Goal: Task Accomplishment & Management: Manage account settings

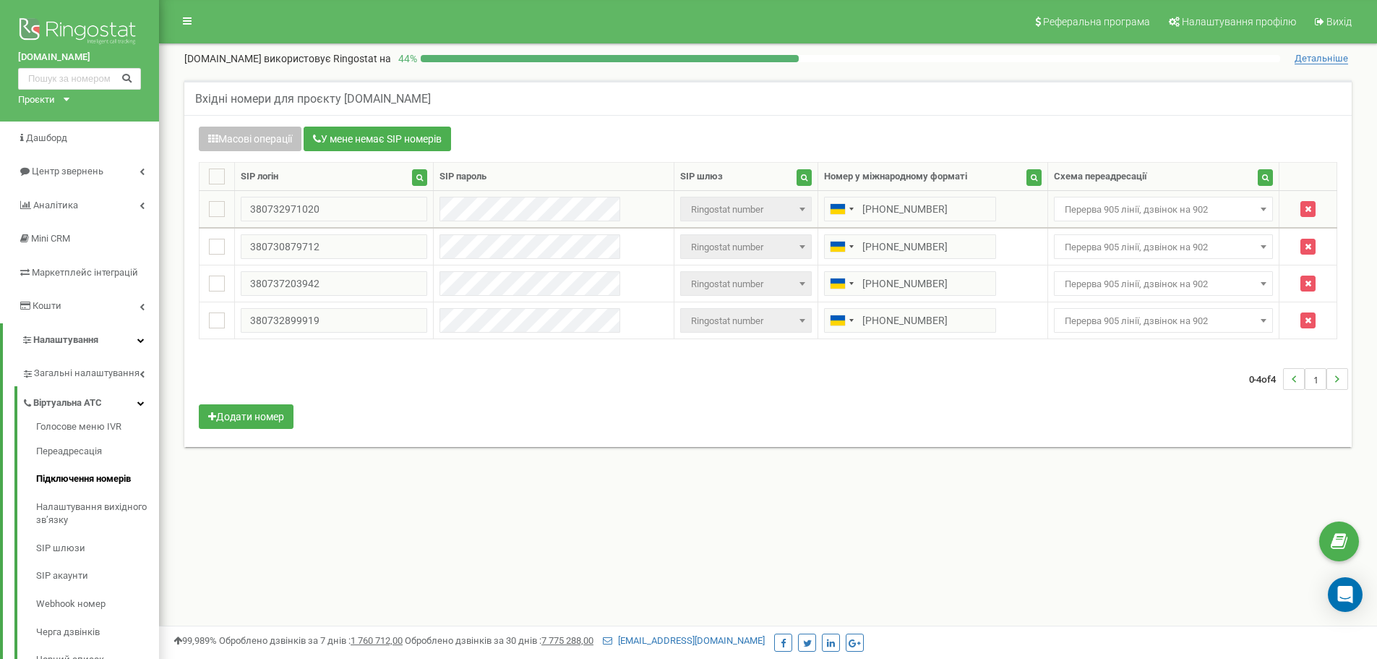
click at [1176, 210] on span "Перерва 905 лінії, дзвінок на 902" at bounding box center [1164, 210] width 210 height 20
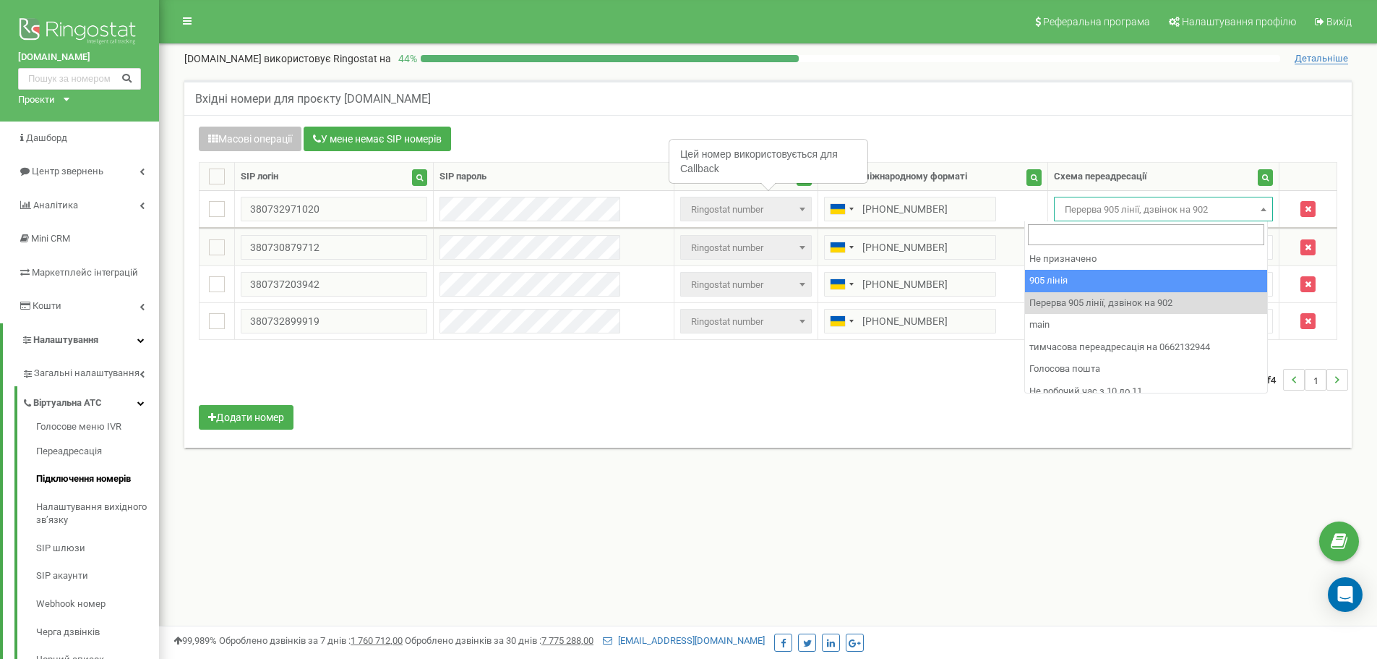
select select "173559"
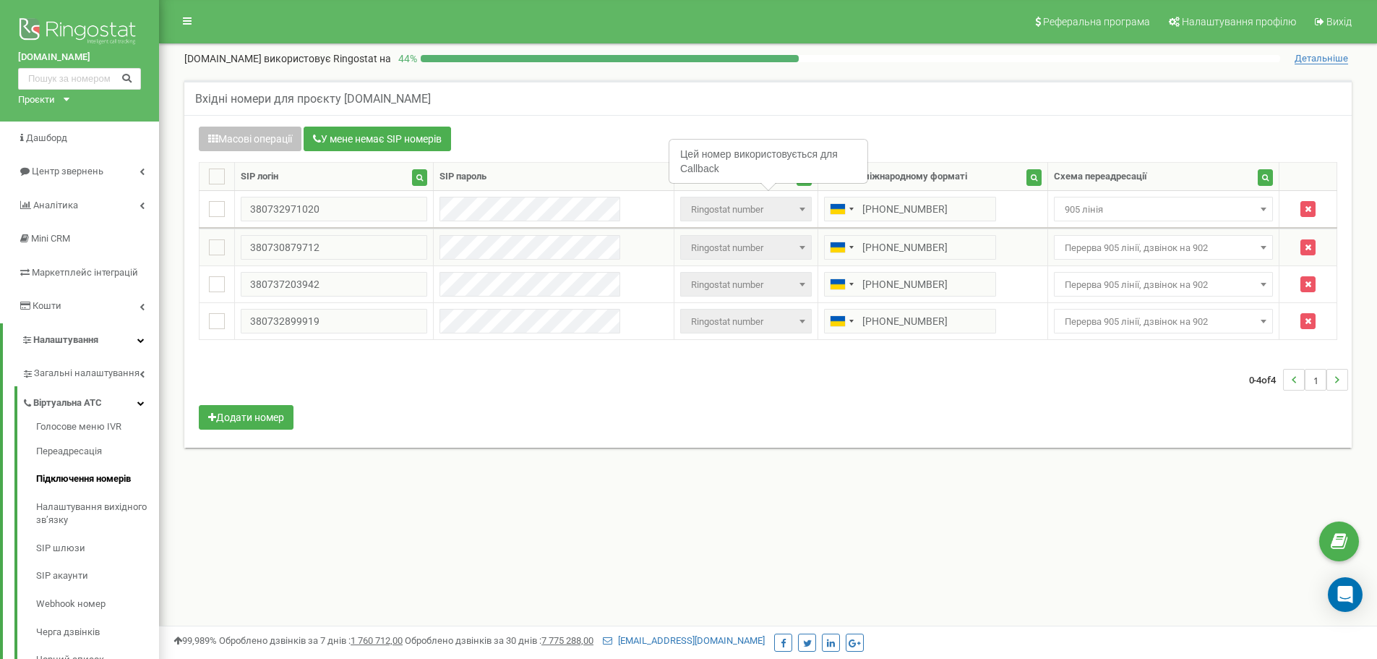
click at [1165, 247] on span "Перерва 905 лінії, дзвінок на 902" at bounding box center [1164, 248] width 210 height 20
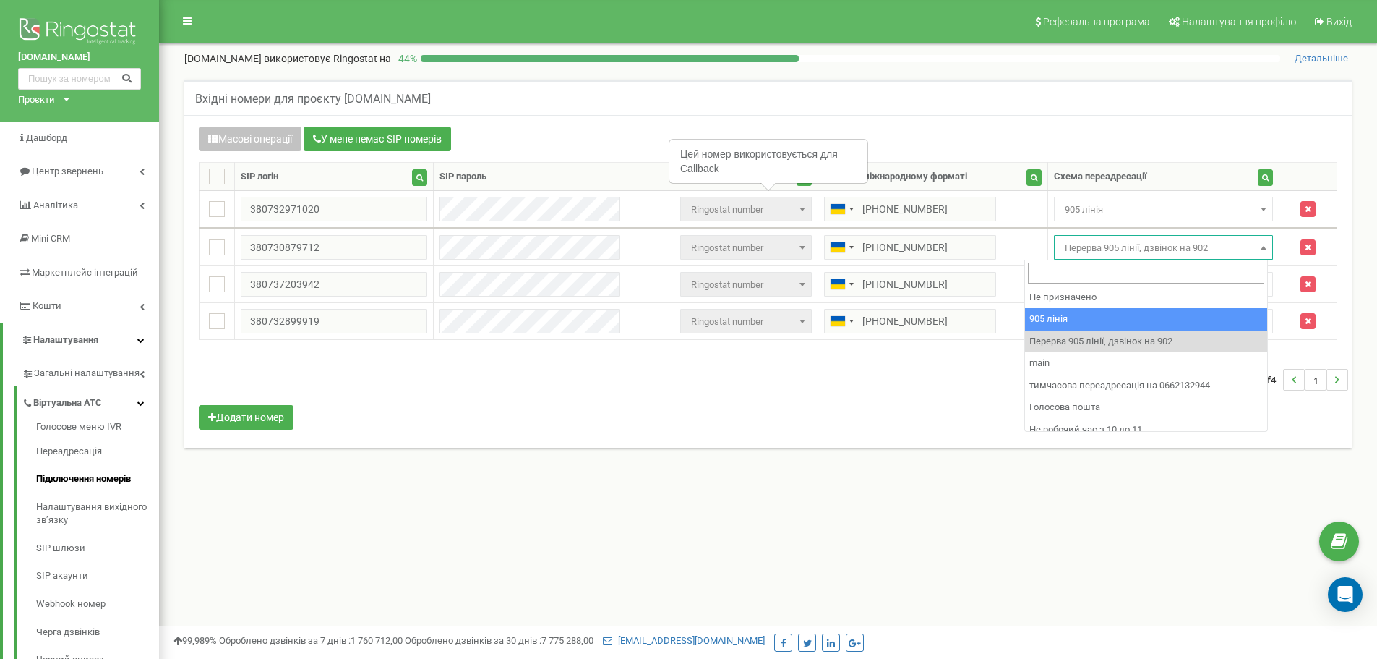
drag, startPoint x: 1202, startPoint y: 319, endPoint x: 1185, endPoint y: 302, distance: 23.5
select select "173559"
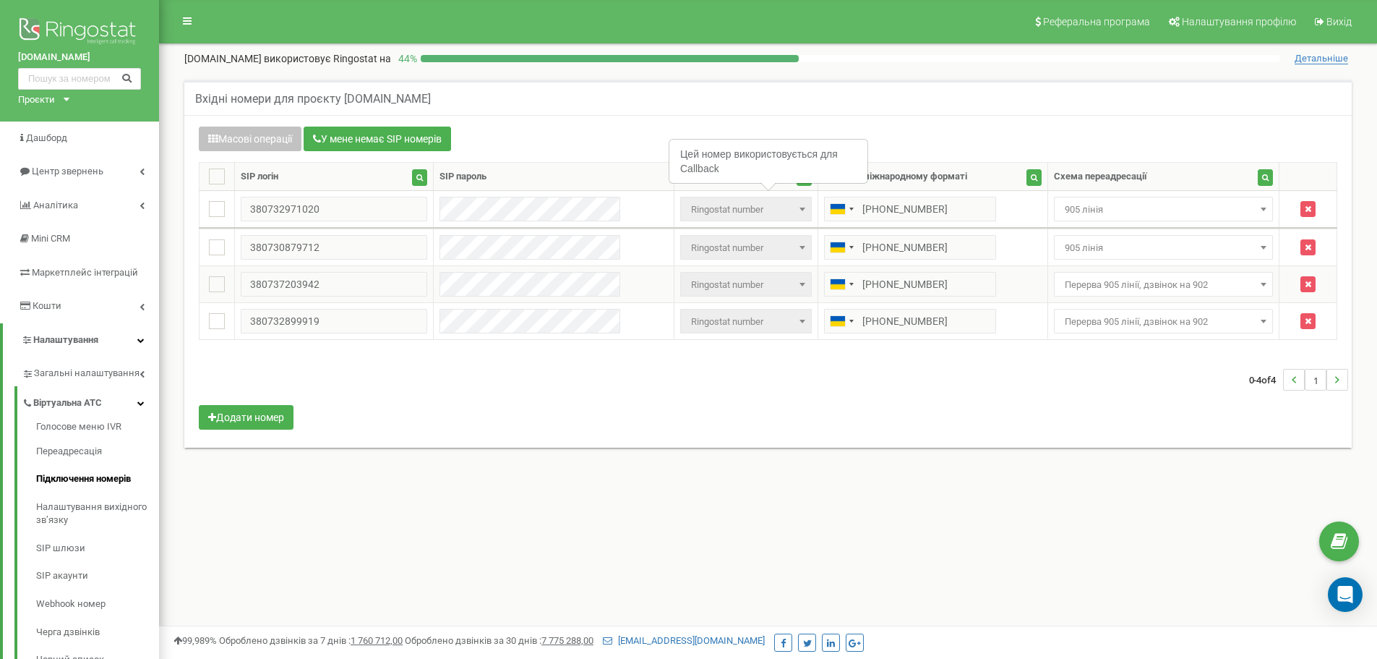
click at [1167, 281] on span "Перерва 905 лінії, дзвінок на 902" at bounding box center [1164, 285] width 210 height 20
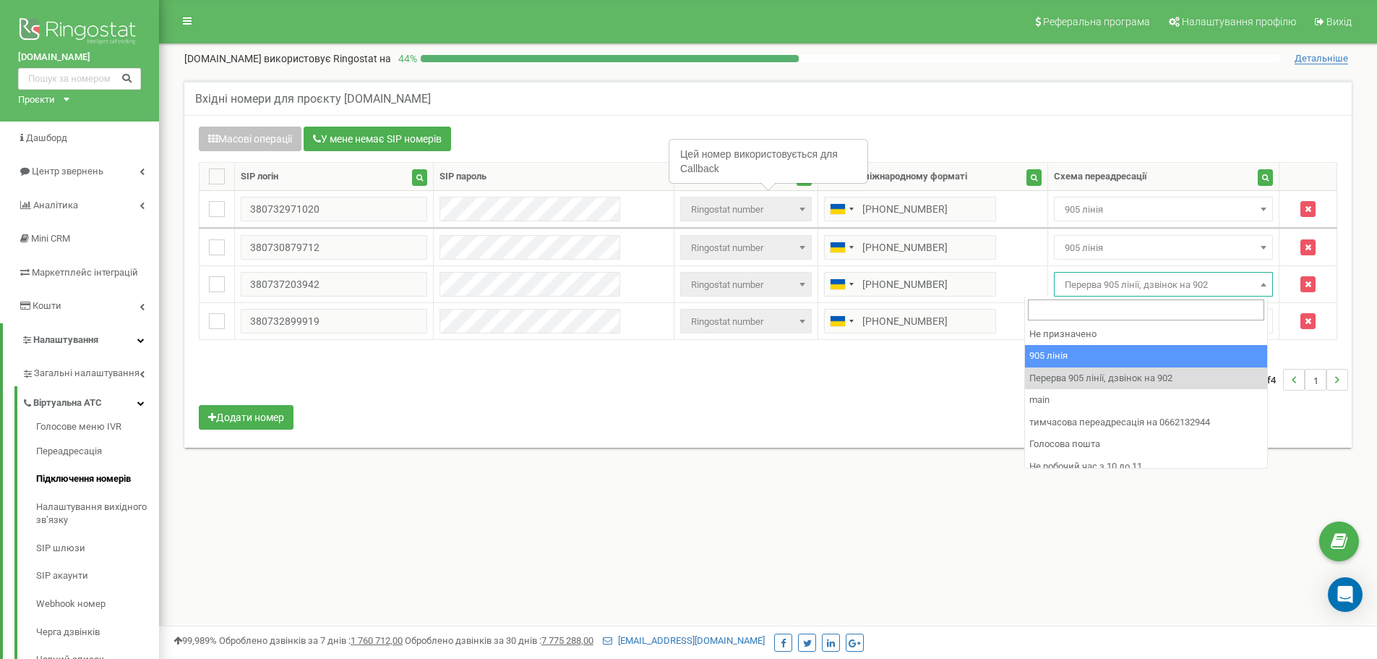
select select "173559"
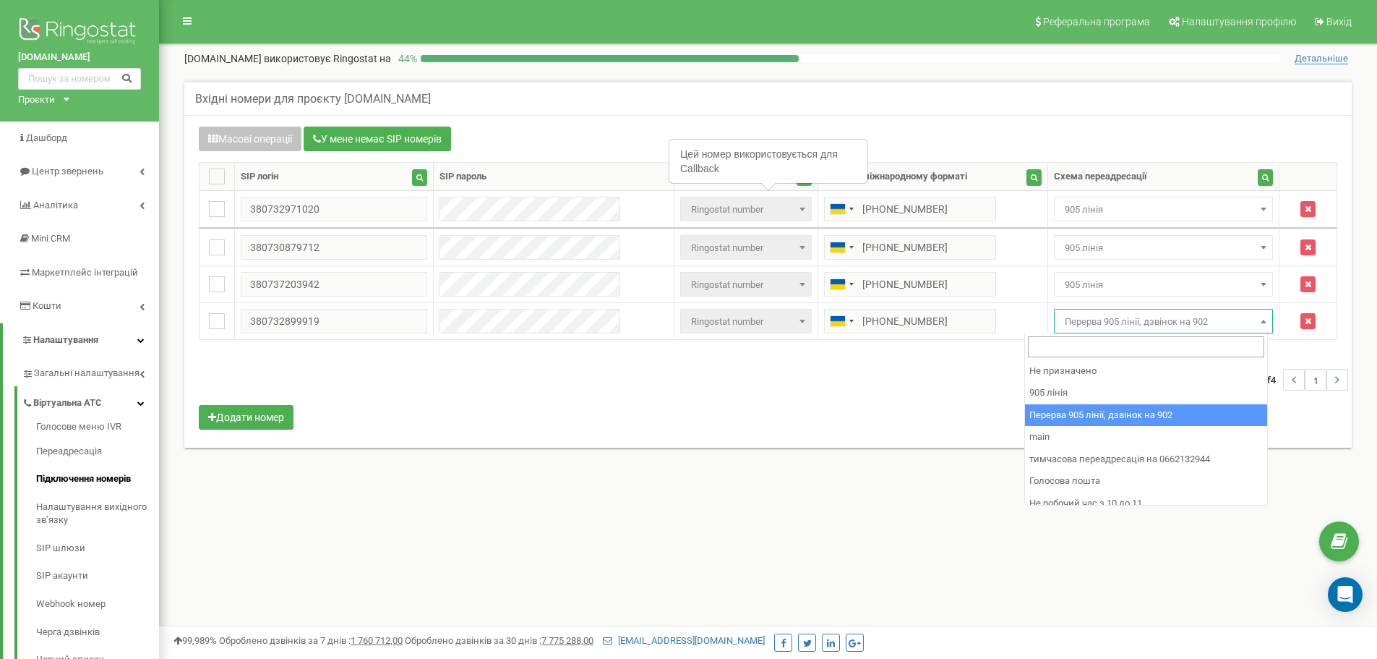
drag, startPoint x: 1151, startPoint y: 322, endPoint x: 1167, endPoint y: 379, distance: 58.6
click at [1151, 322] on span "Перерва 905 лінії, дзвінок на 902" at bounding box center [1164, 322] width 210 height 20
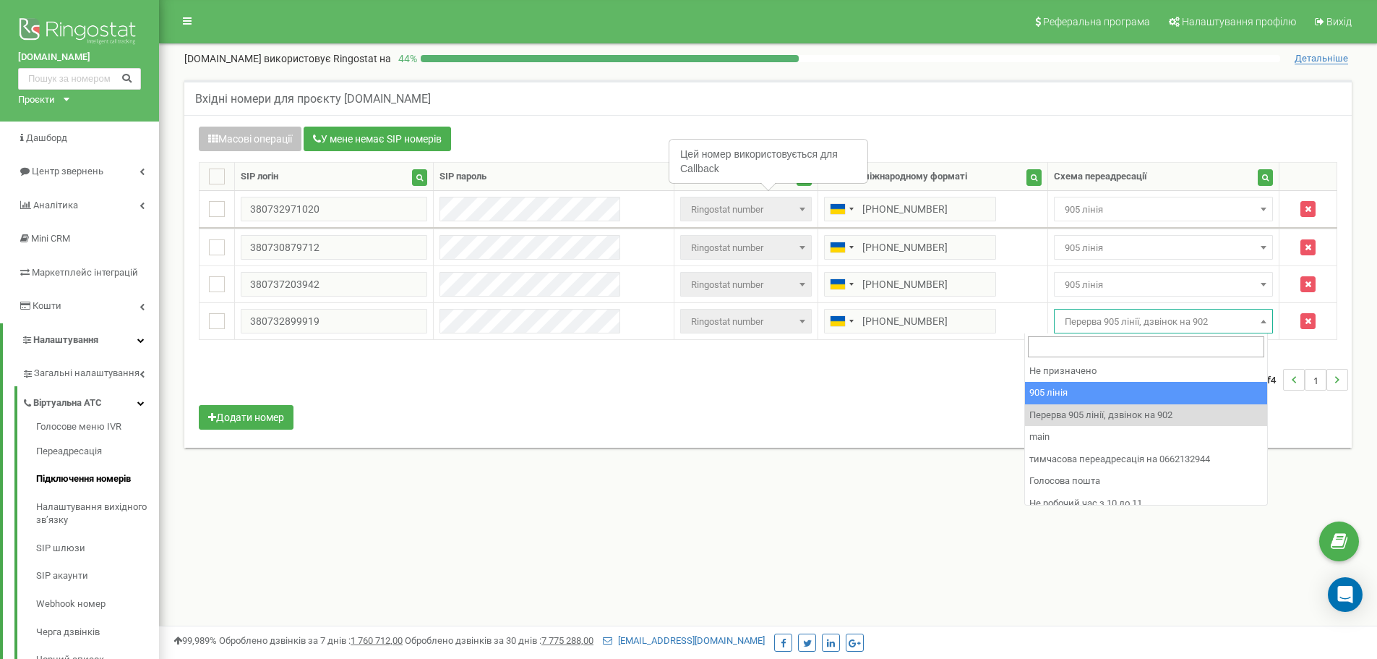
select select "173559"
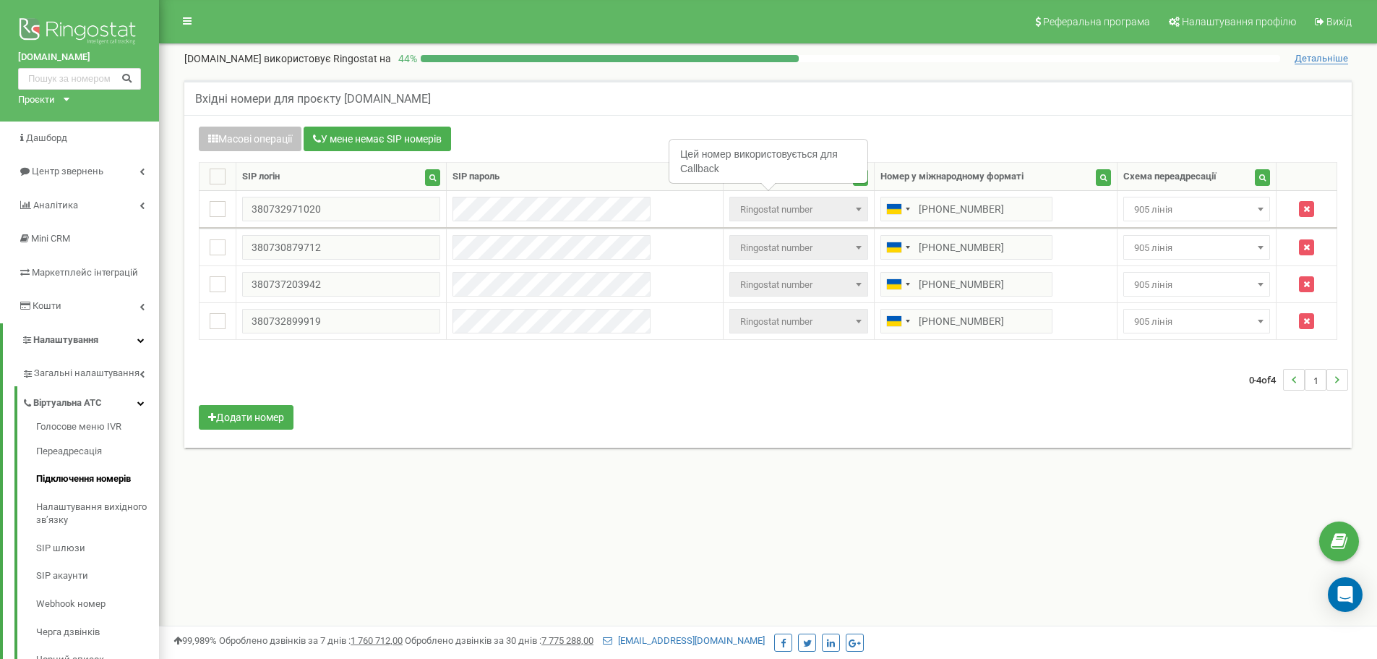
click at [1143, 397] on div "0-4 of 4 1" at bounding box center [768, 379] width 1160 height 51
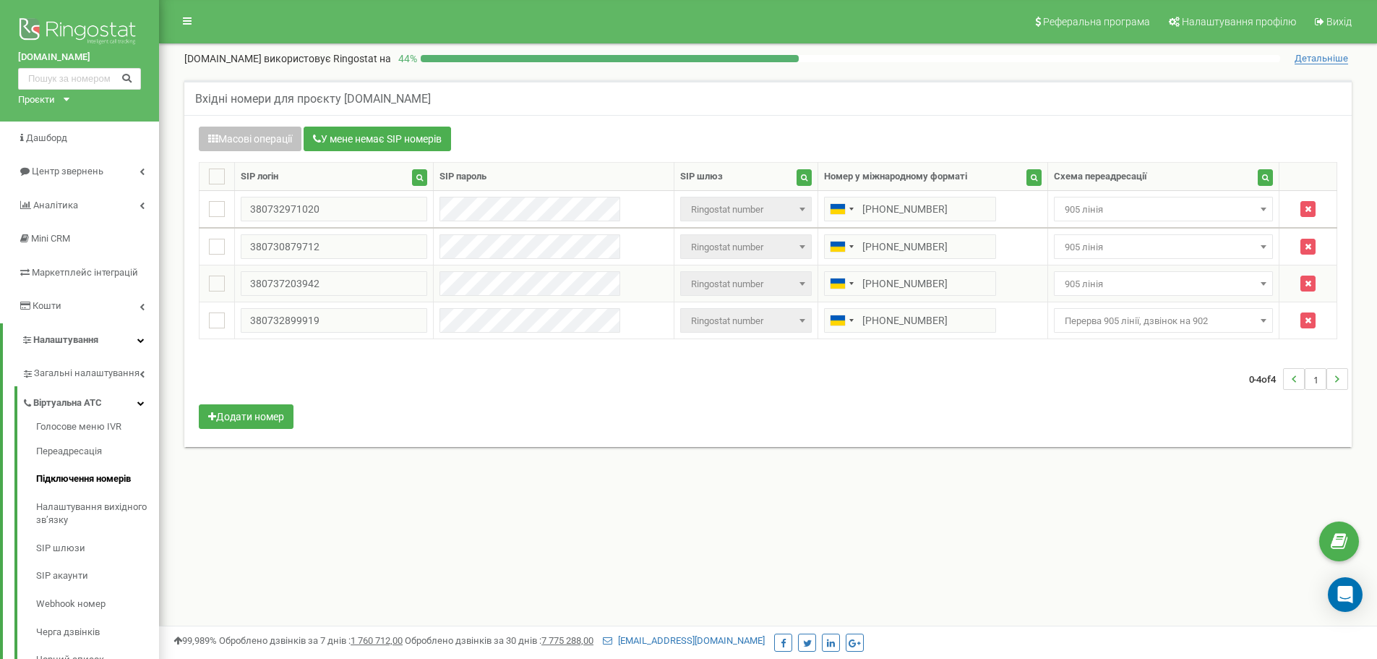
click at [1108, 299] on td "Не призначено 905 лінія Перерва 905 лінії, дзвінок на 902 main тимчасова переад…" at bounding box center [1164, 283] width 232 height 37
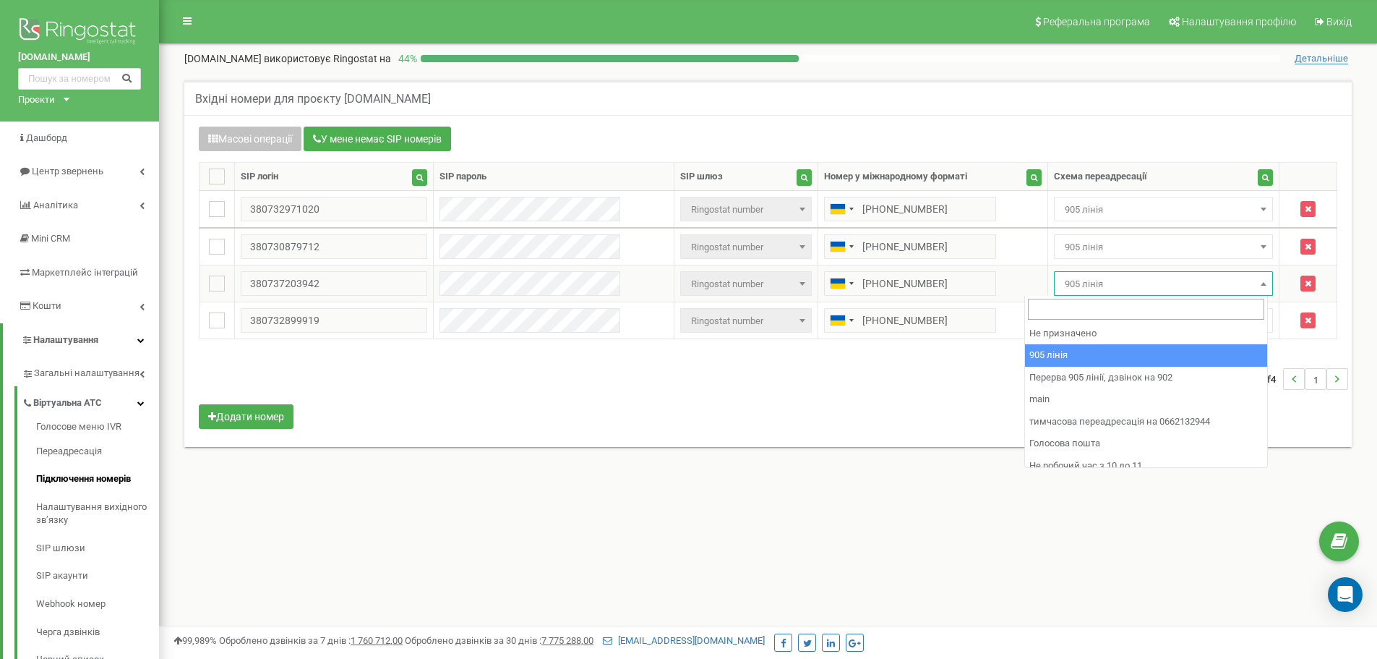
click at [1105, 288] on span "905 лінія" at bounding box center [1164, 284] width 210 height 20
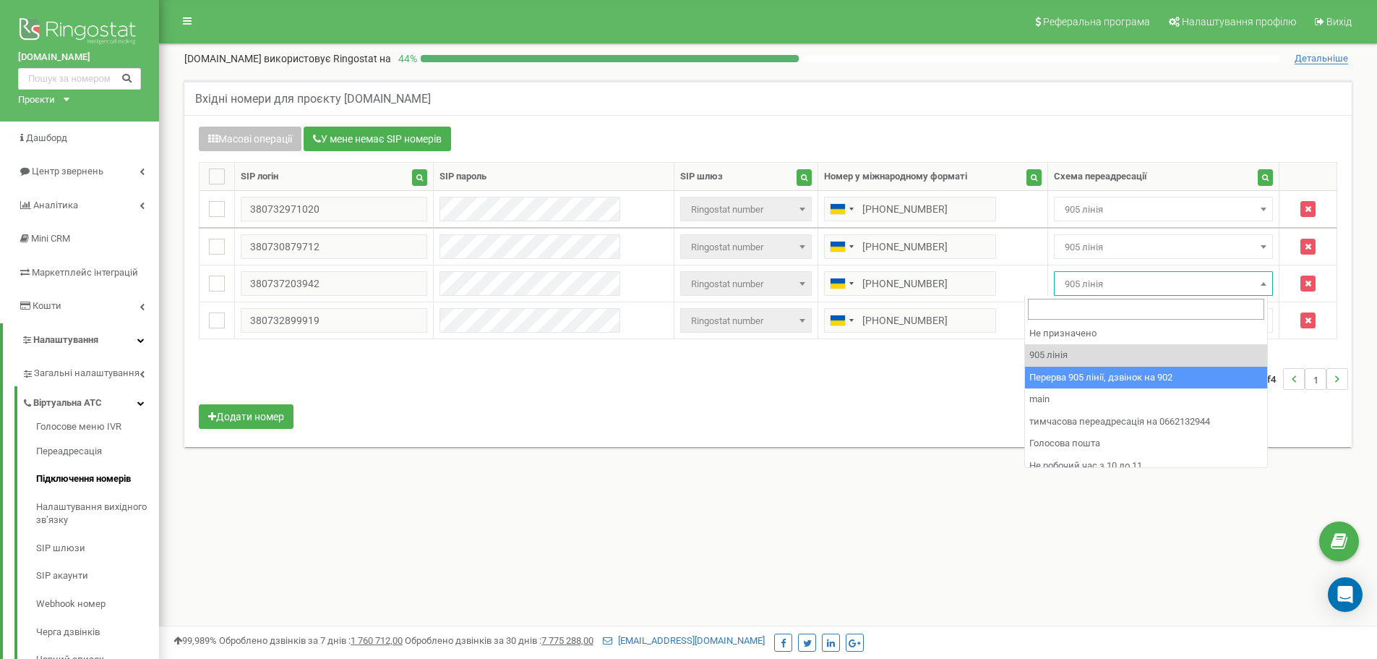
select select "173564"
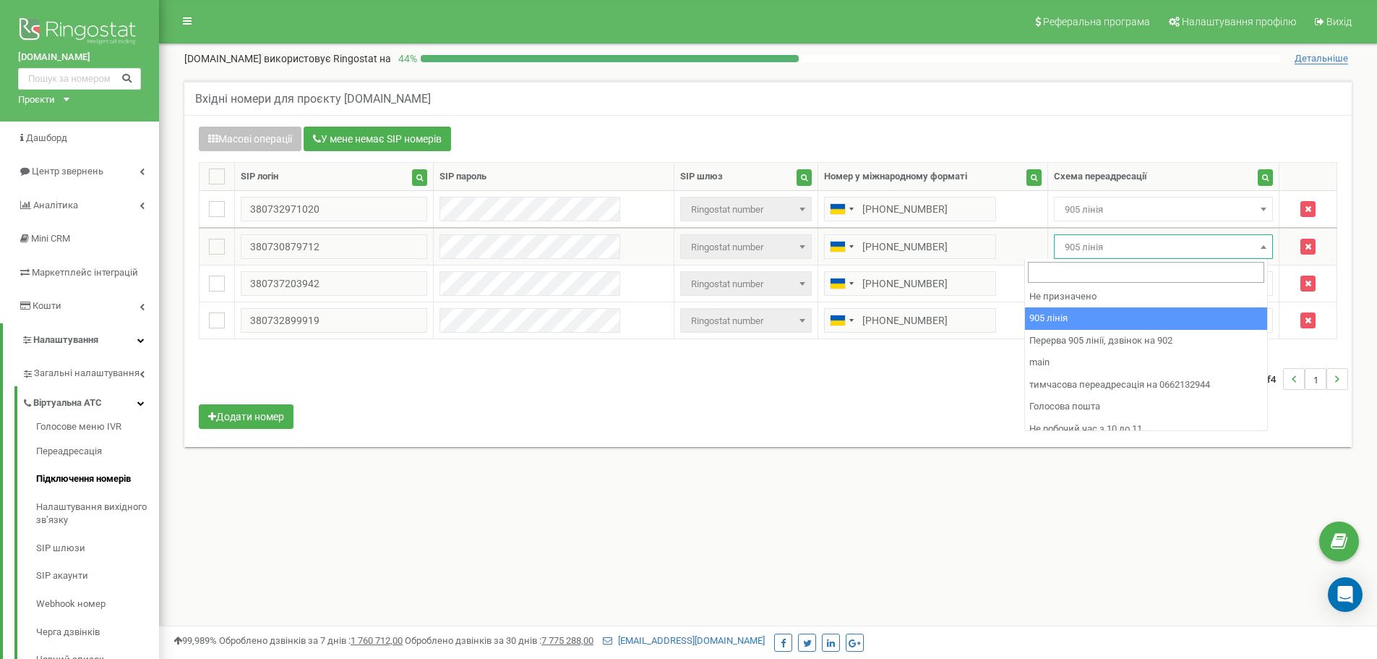
click at [1064, 247] on span "905 лінія" at bounding box center [1164, 247] width 210 height 20
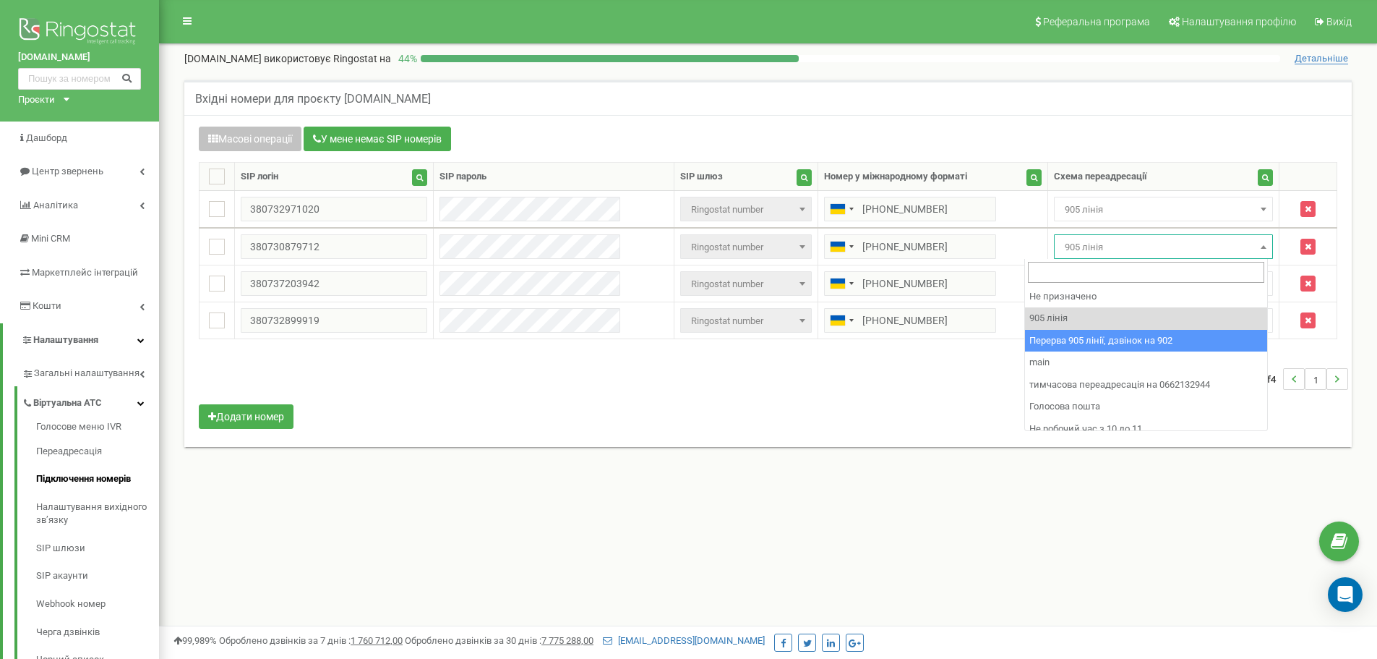
select select "173564"
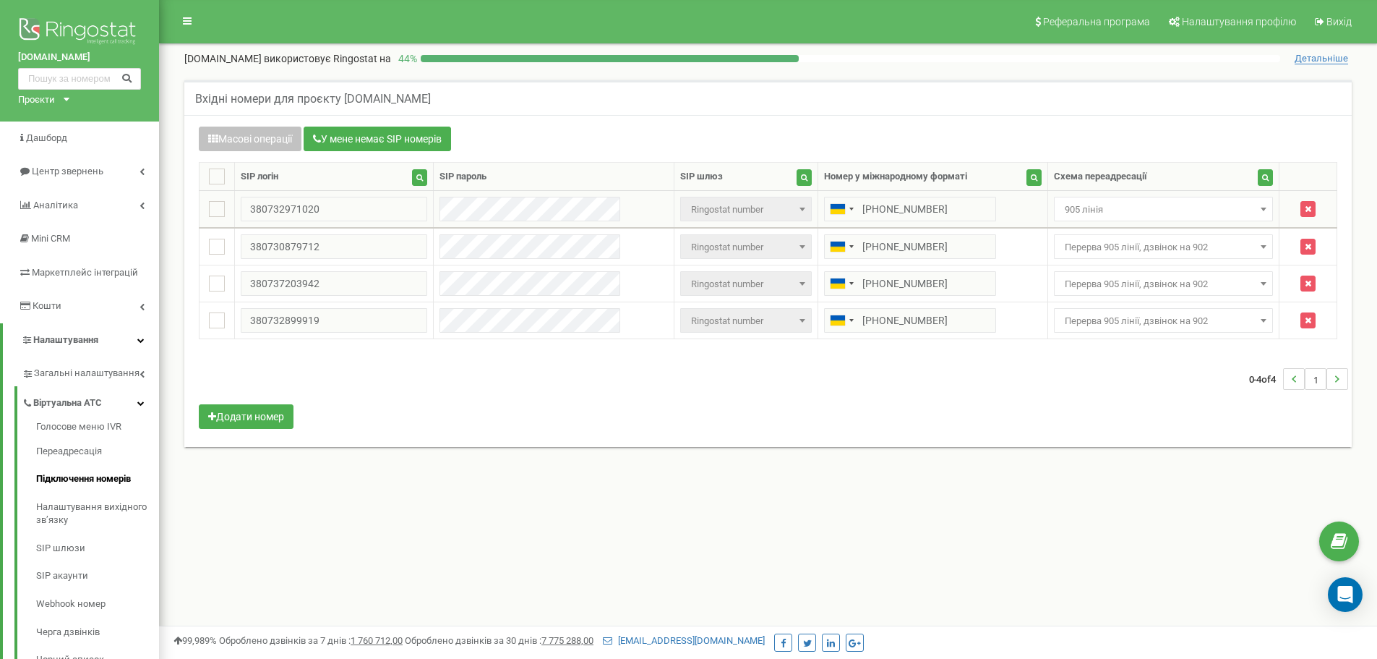
click at [1059, 208] on span "905 лінія" at bounding box center [1164, 210] width 210 height 20
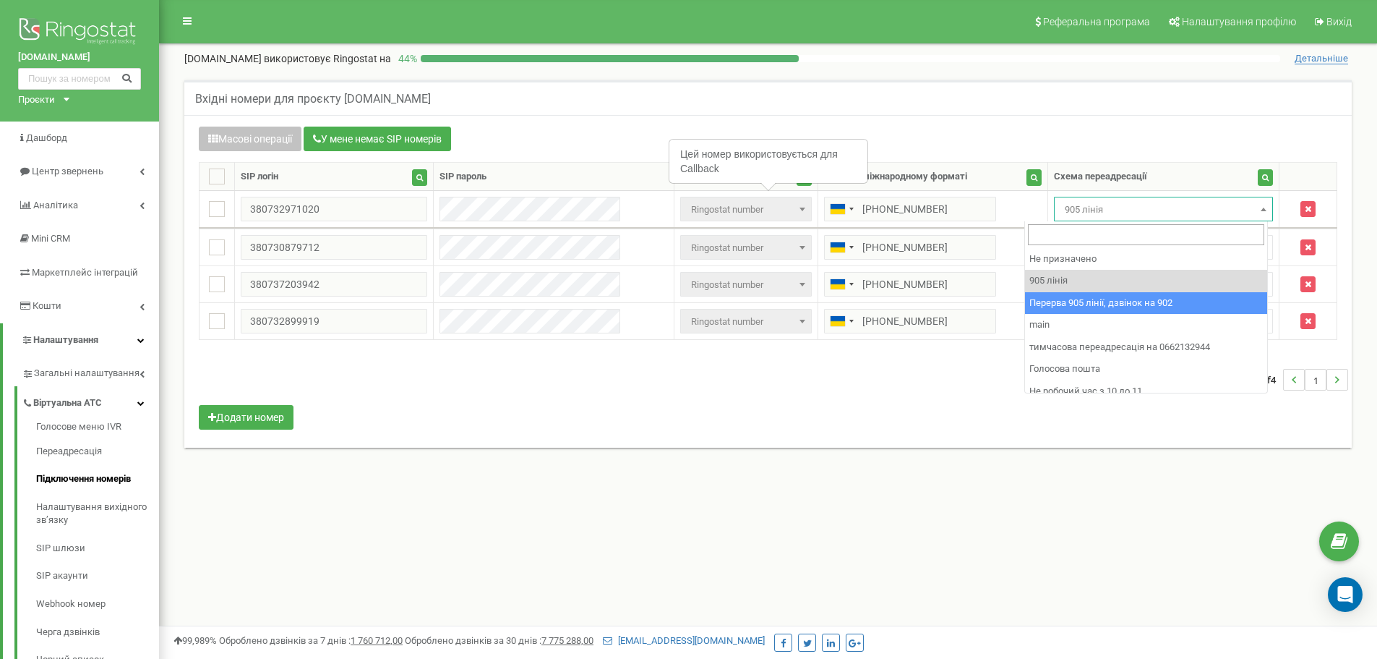
select select "173564"
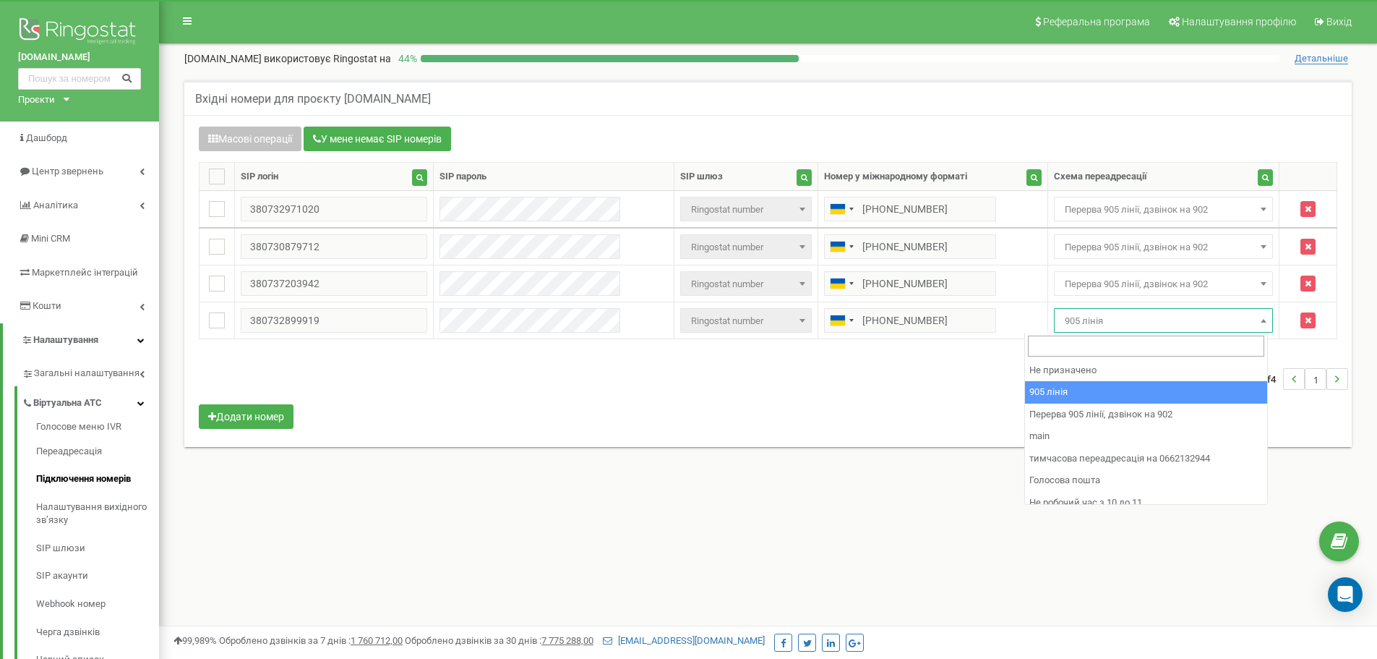
drag, startPoint x: 1079, startPoint y: 316, endPoint x: 1115, endPoint y: 368, distance: 63.0
click at [1078, 320] on span "905 лінія" at bounding box center [1164, 321] width 210 height 20
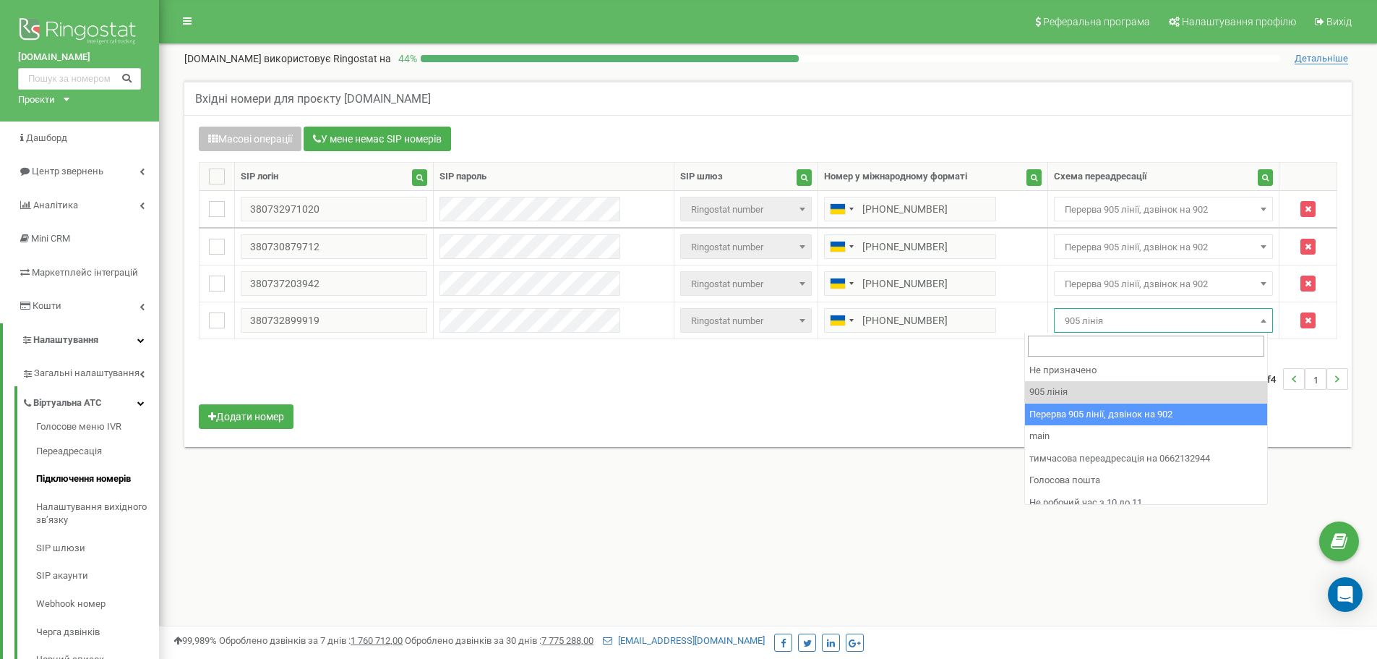
select select "173564"
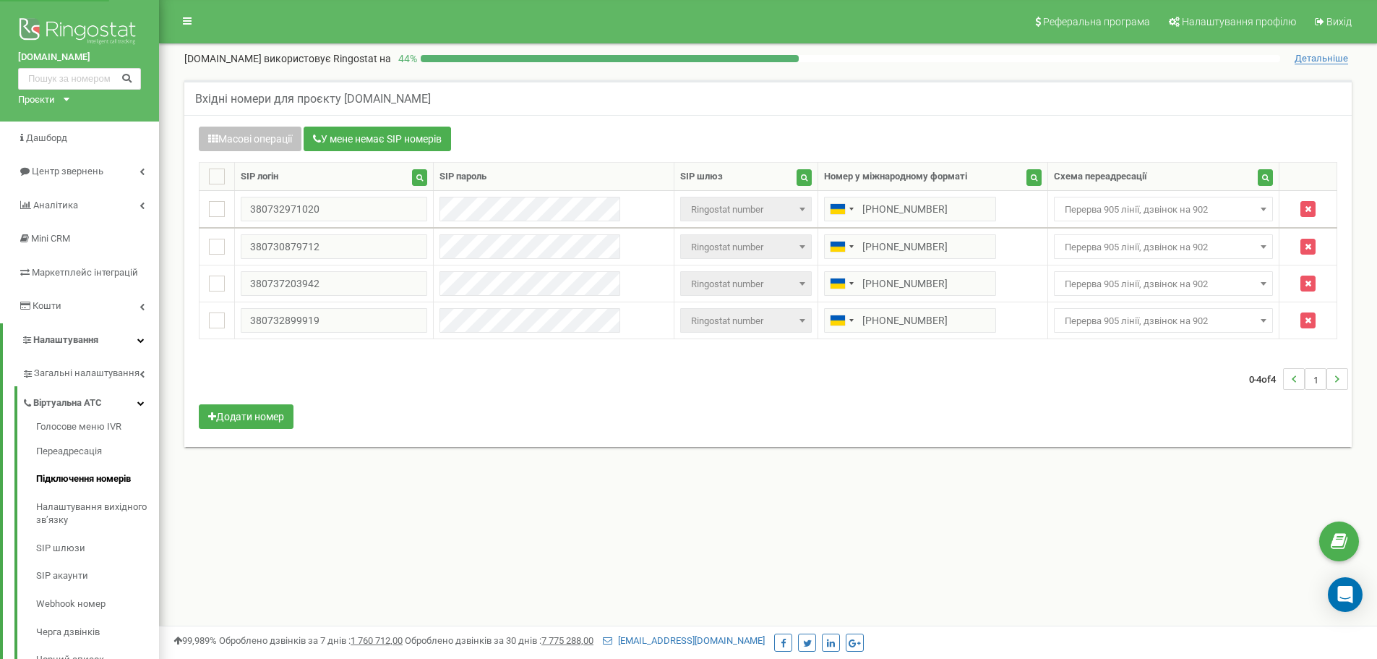
drag, startPoint x: 1129, startPoint y: 419, endPoint x: 918, endPoint y: 346, distance: 222.5
click at [1123, 416] on div "Масові операції У мене немає SIP номерів Налаштування Виберіть налаштування для…" at bounding box center [768, 280] width 1160 height 306
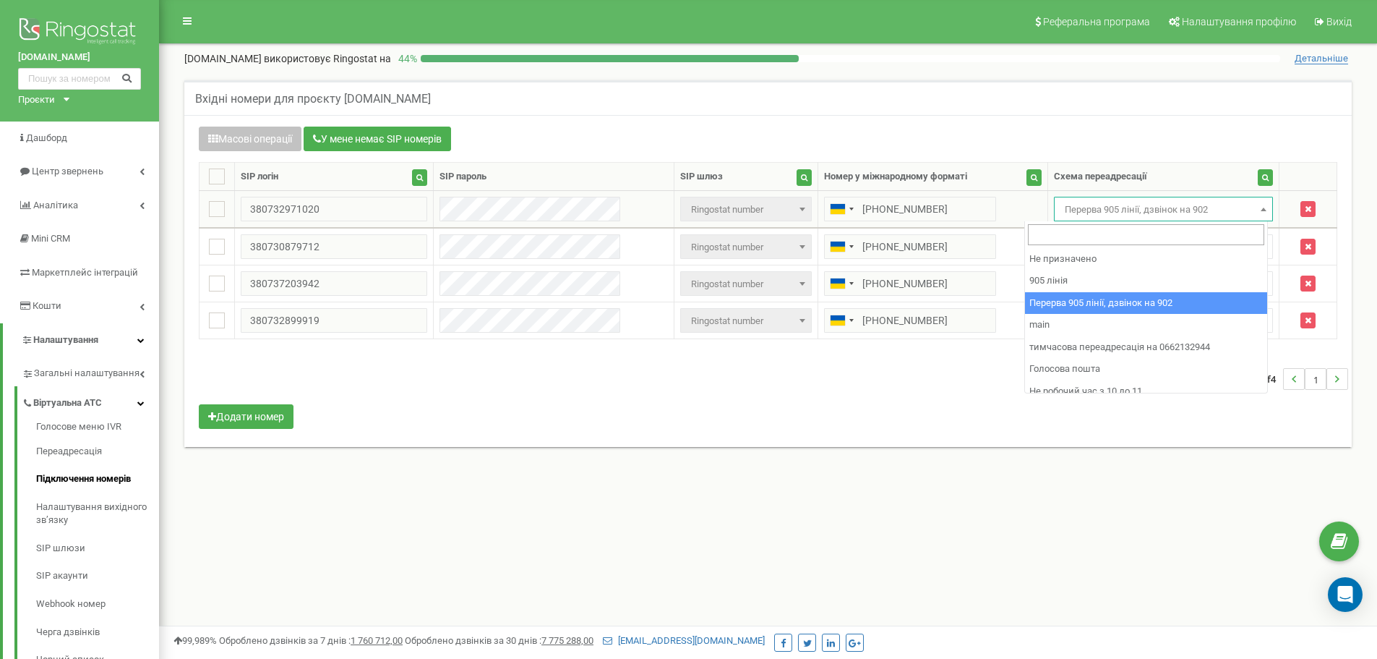
click at [1116, 200] on span "Перерва 905 лінії, дзвінок на 902" at bounding box center [1164, 210] width 210 height 20
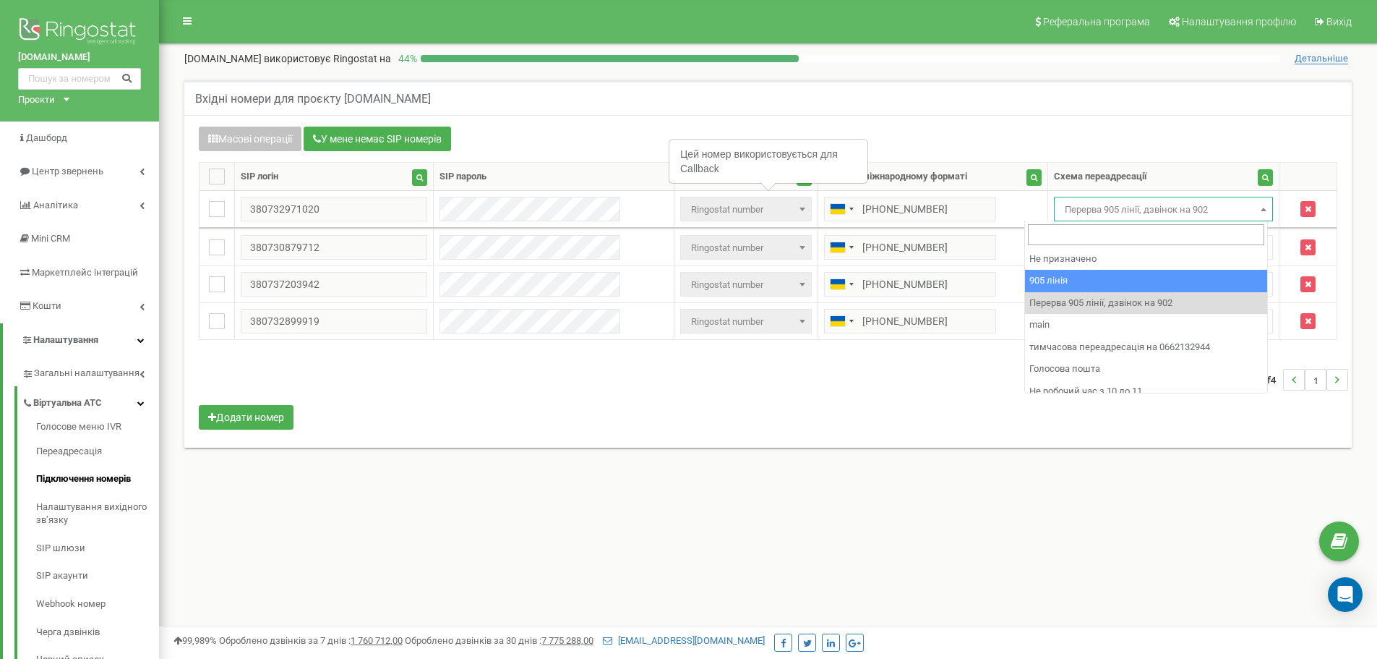
select select "173559"
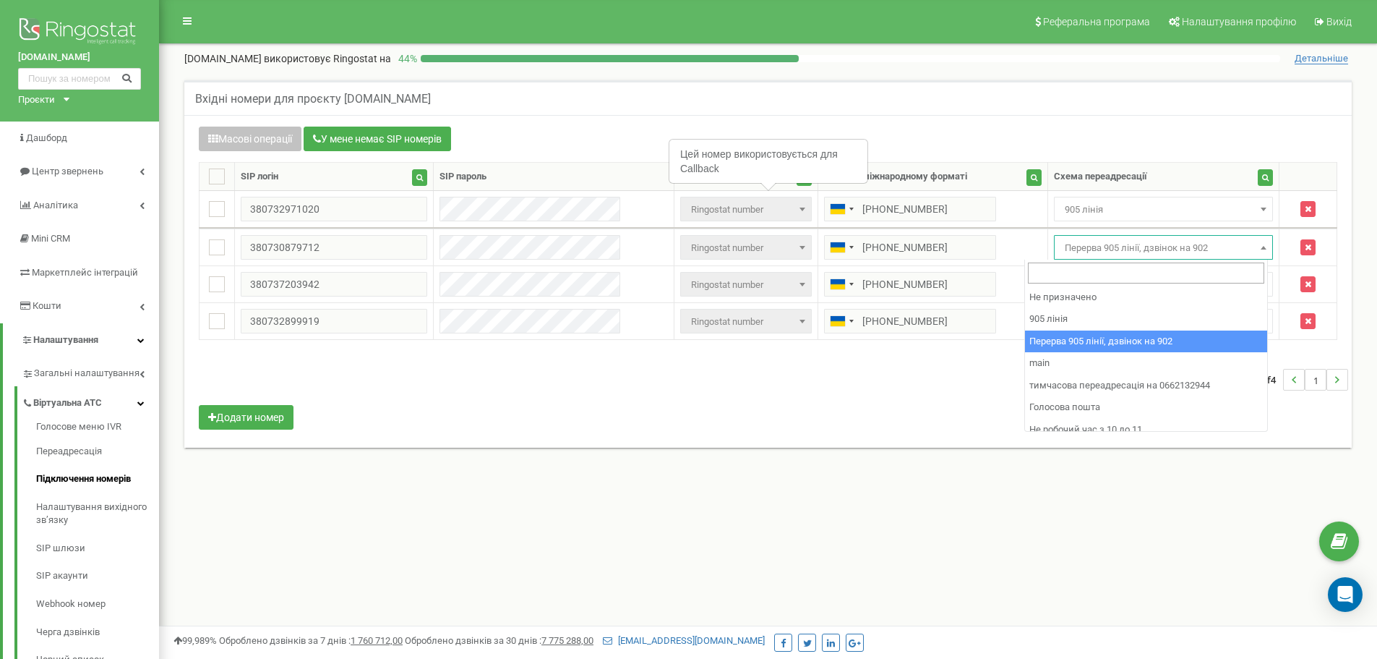
drag, startPoint x: 1137, startPoint y: 239, endPoint x: 1163, endPoint y: 317, distance: 81.9
click at [1137, 241] on span "Перерва 905 лінії, дзвінок на 902" at bounding box center [1164, 248] width 210 height 20
drag, startPoint x: 1165, startPoint y: 331, endPoint x: 1150, endPoint y: 304, distance: 30.8
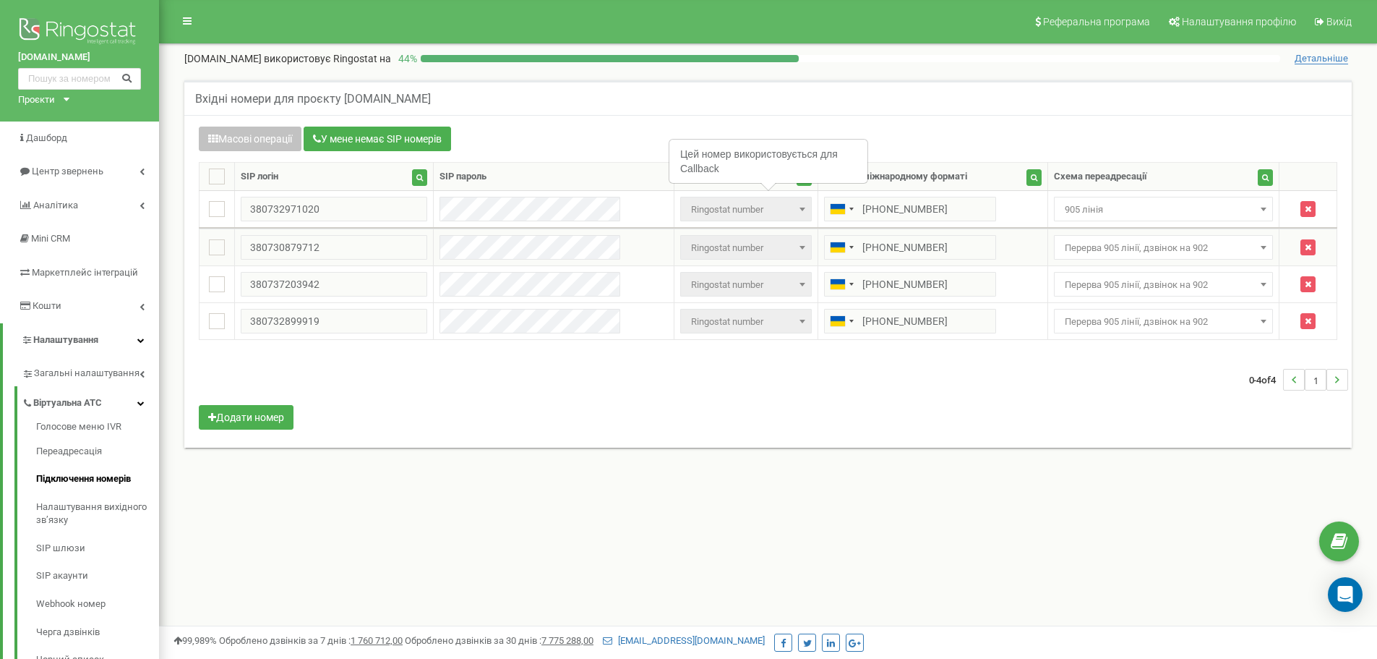
click at [1123, 247] on span "Перерва 905 лінії, дзвінок на 902" at bounding box center [1164, 248] width 210 height 20
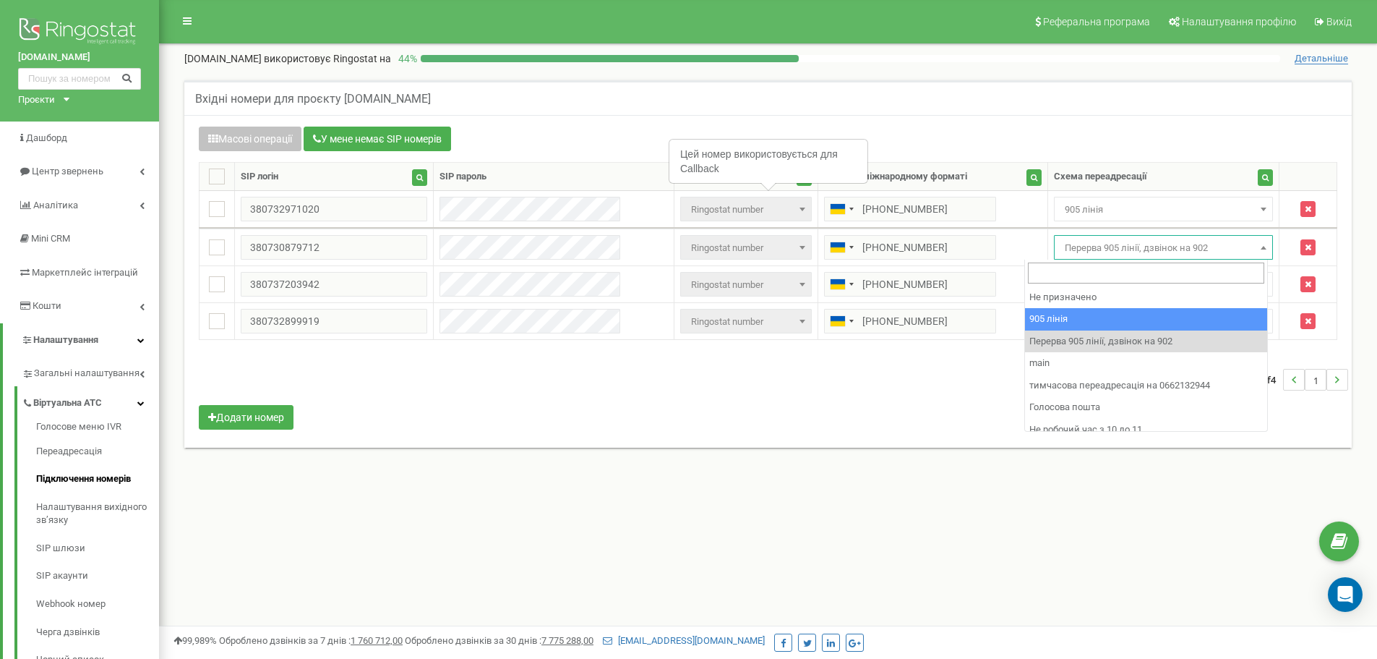
select select "173559"
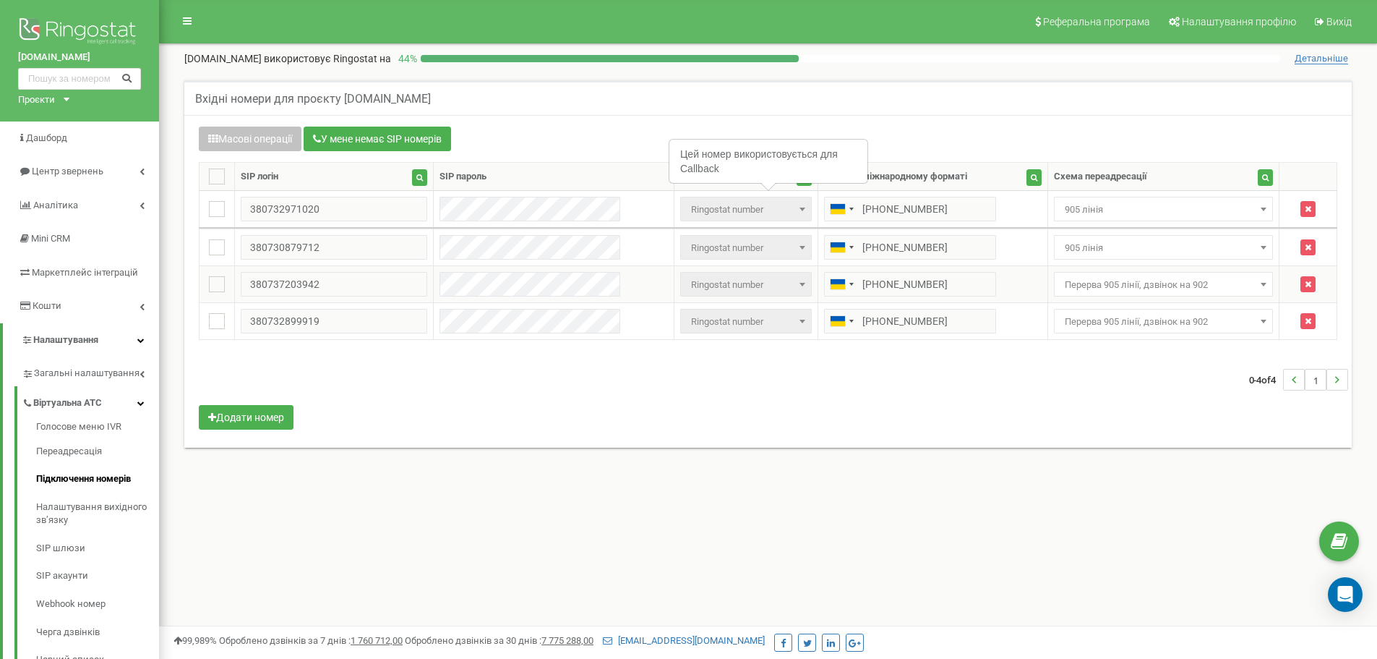
click at [1137, 294] on span "Перерва 905 лінії, дзвінок на 902" at bounding box center [1164, 285] width 210 height 20
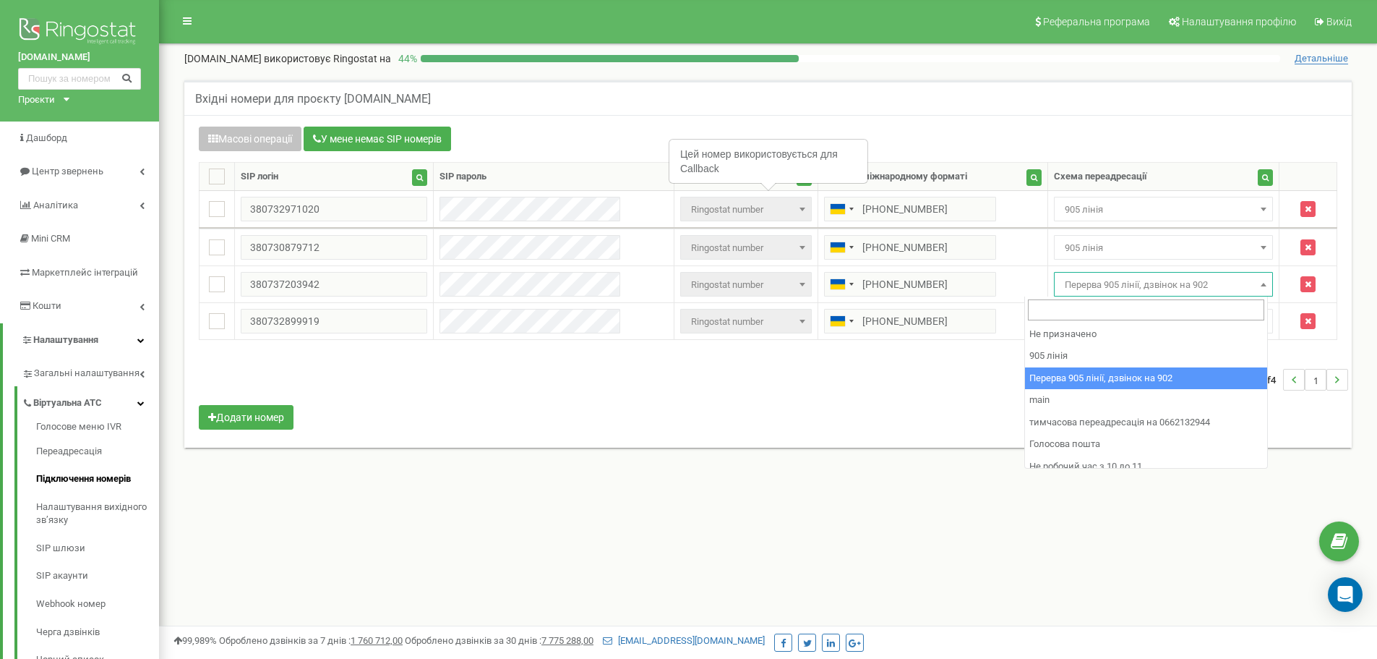
select select "173559"
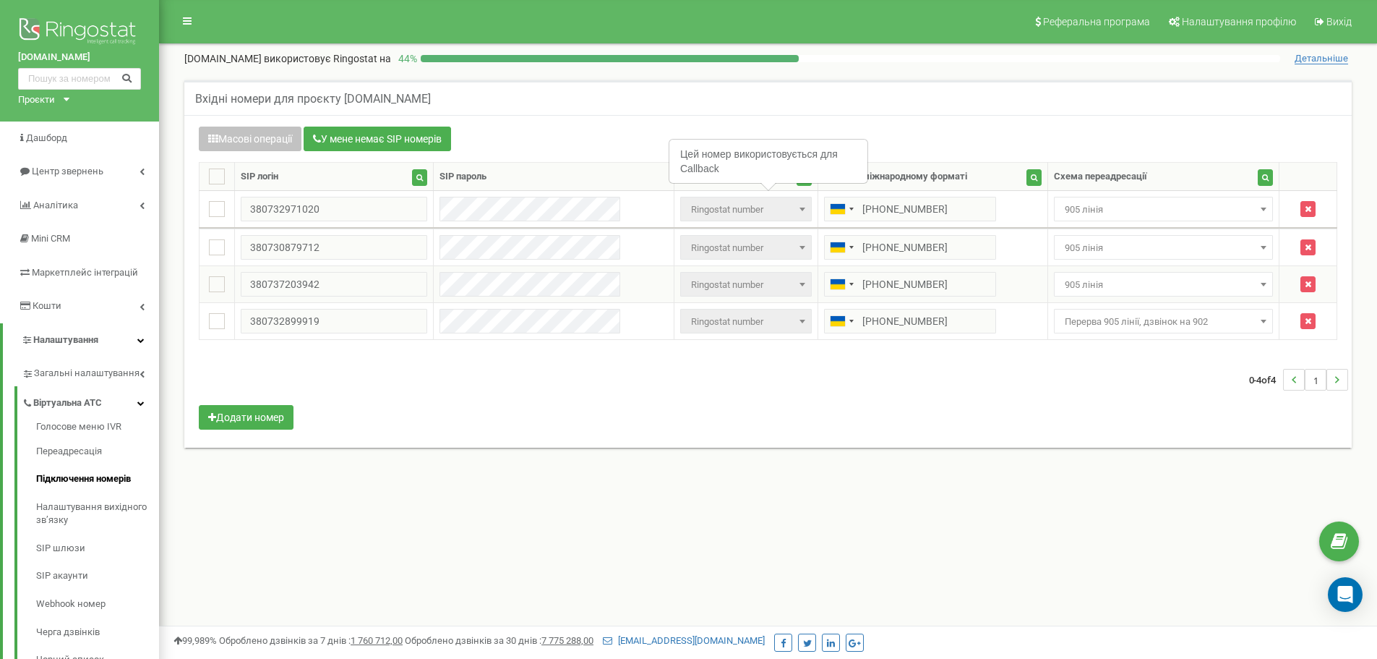
click at [1126, 298] on td "Не призначено 905 лінія Перерва 905 лінії, дзвінок на 902 main тимчасова переад…" at bounding box center [1164, 284] width 232 height 37
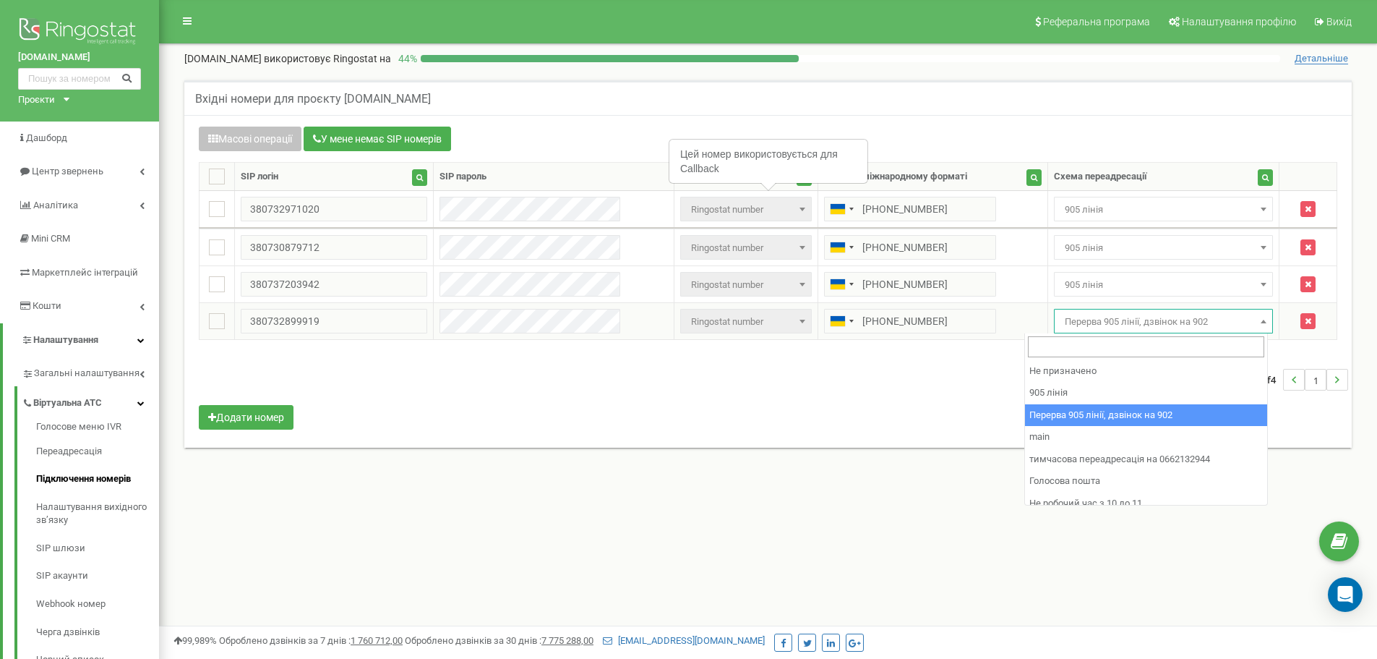
click at [1130, 311] on span "Перерва 905 лінії, дзвінок на 902" at bounding box center [1164, 321] width 220 height 25
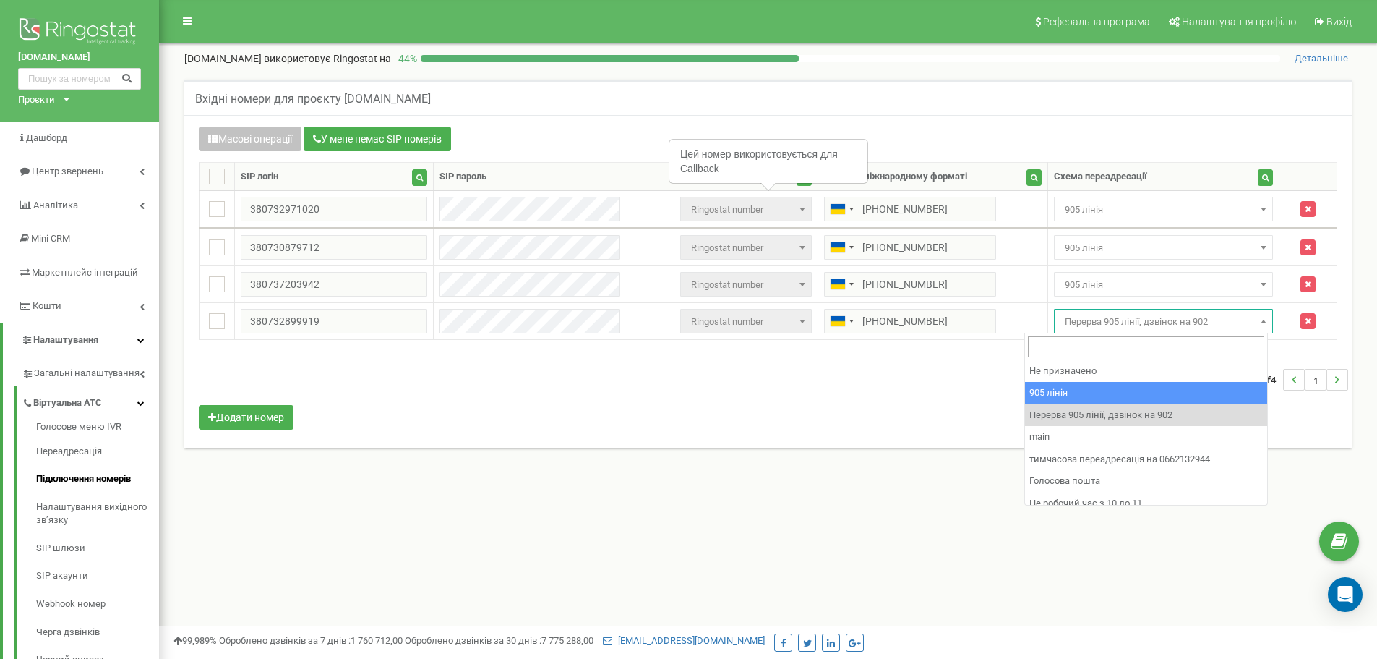
select select "173559"
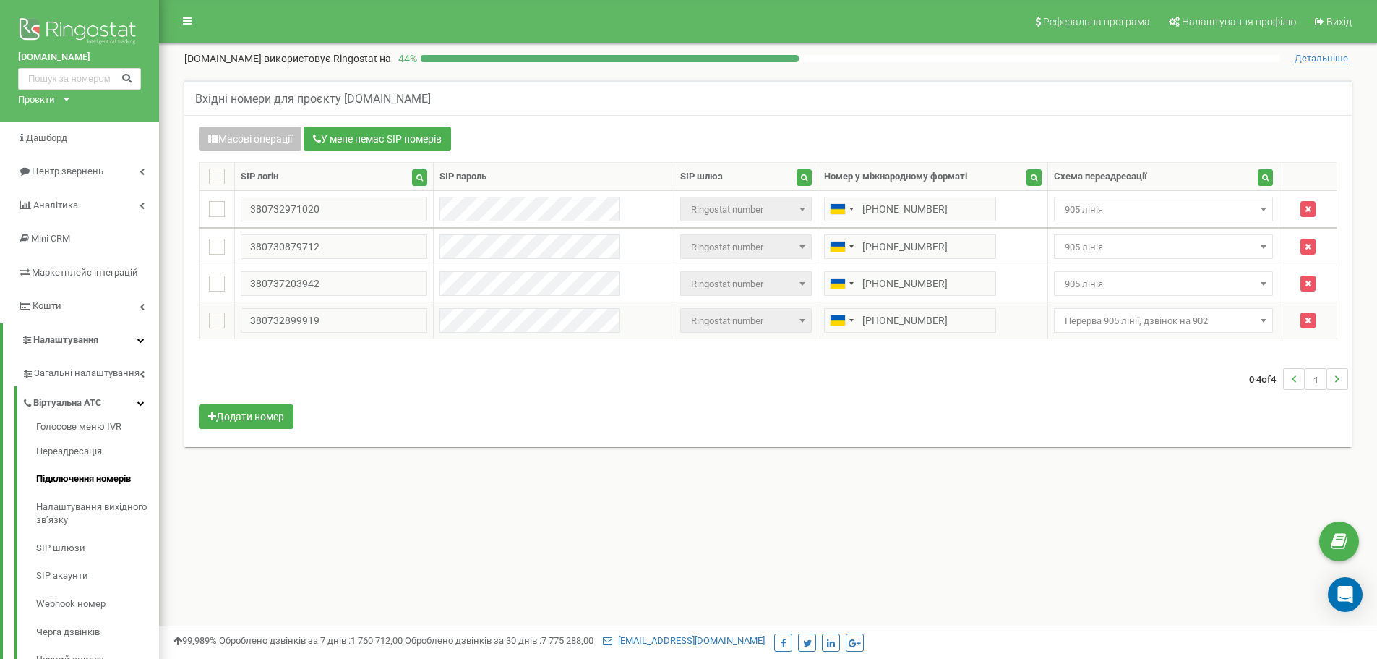
click at [1069, 330] on span "Перерва 905 лінії, дзвінок на 902" at bounding box center [1164, 321] width 210 height 20
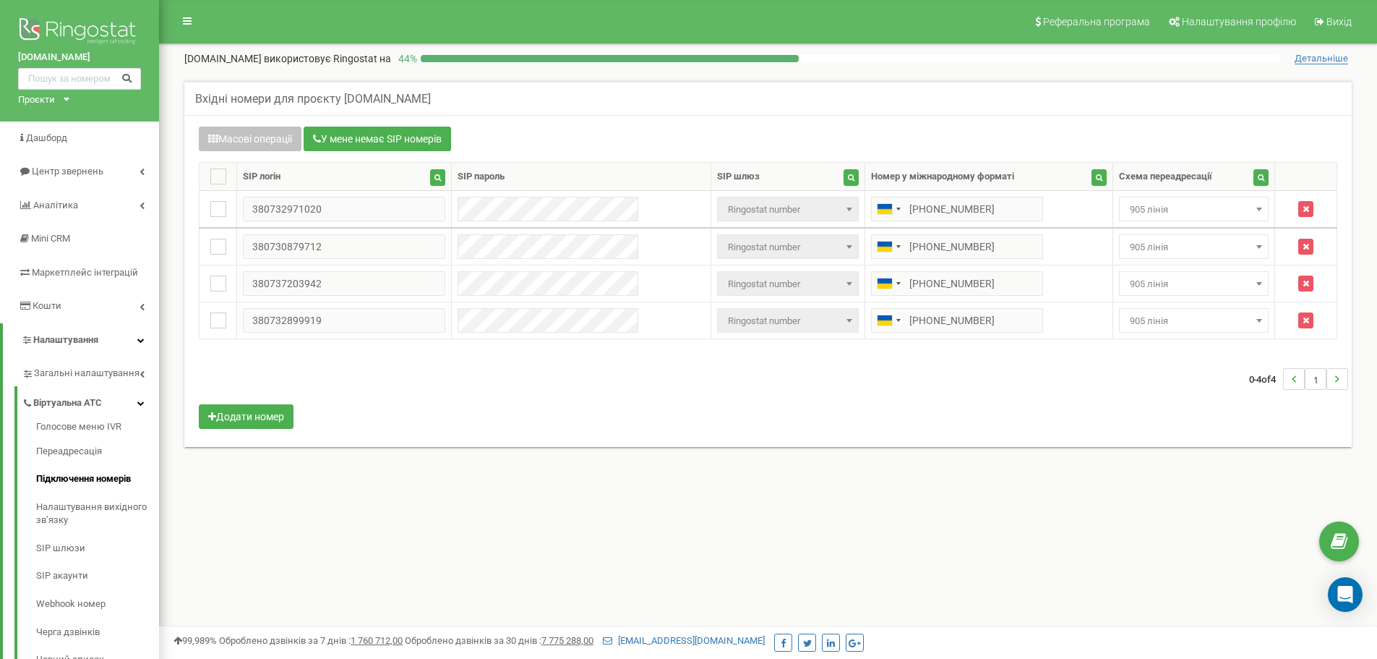
select select "173559"
drag, startPoint x: 1022, startPoint y: 402, endPoint x: 709, endPoint y: 259, distance: 344.9
click at [1012, 402] on div "0-4 of 4 1" at bounding box center [768, 379] width 1160 height 51
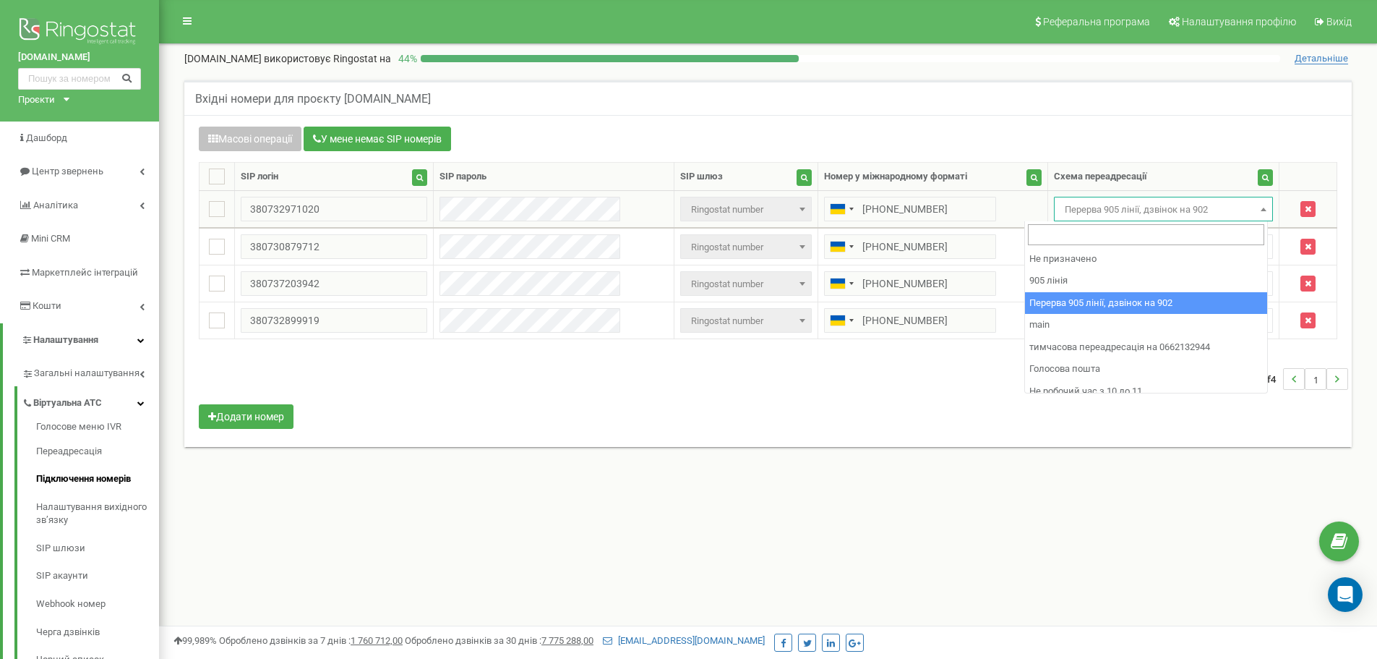
click at [1193, 213] on span "Перерва 905 лінії, дзвінок на 902" at bounding box center [1164, 210] width 210 height 20
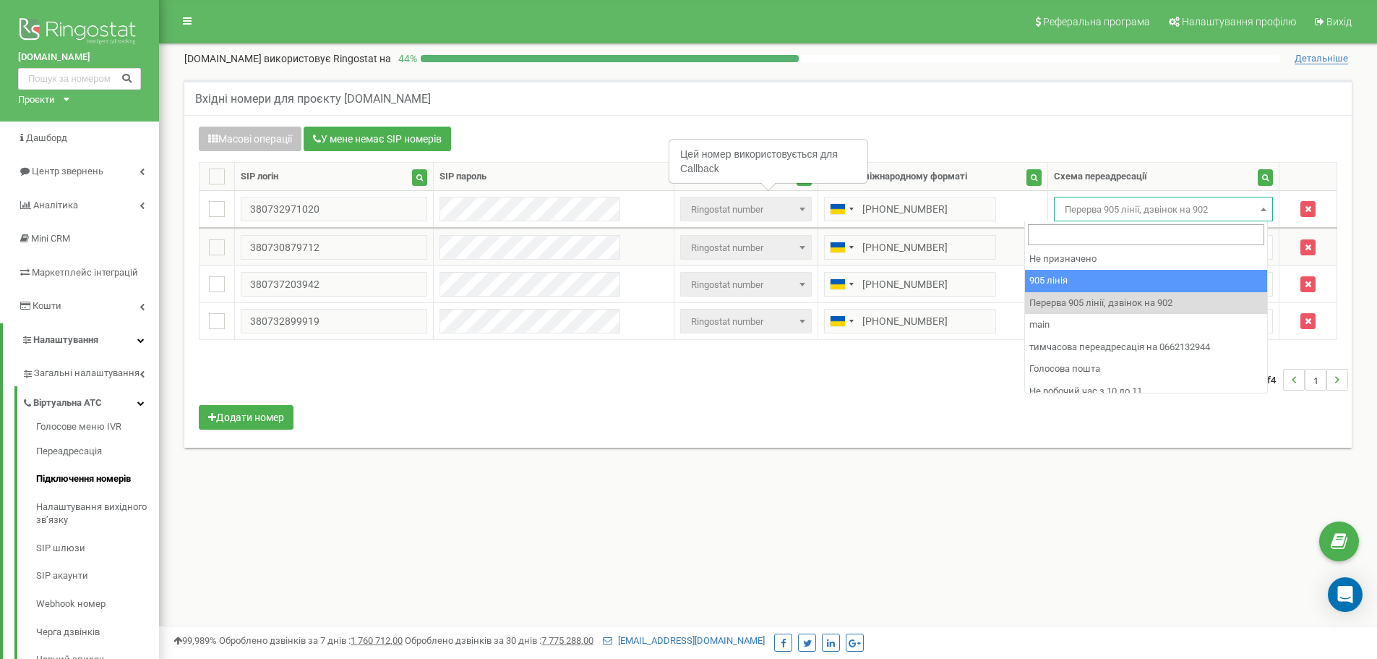
drag, startPoint x: 1191, startPoint y: 281, endPoint x: 1173, endPoint y: 260, distance: 27.2
select select "173559"
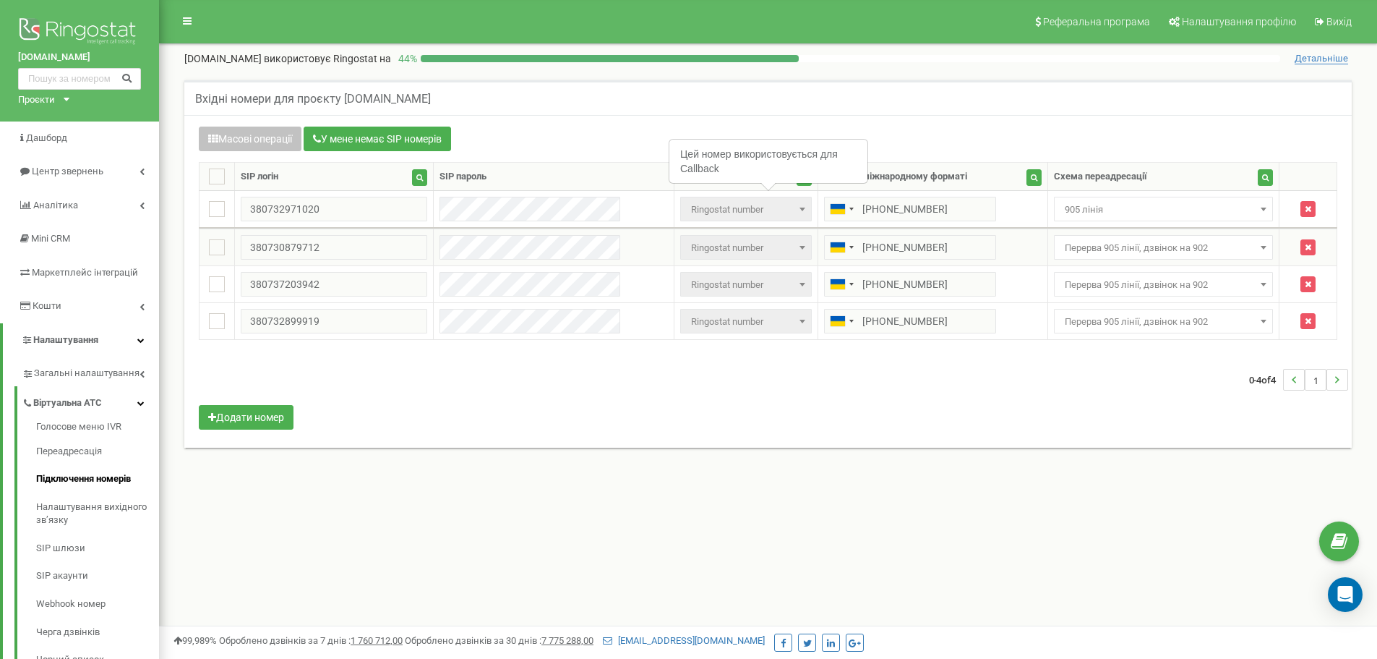
click at [1163, 247] on span "Перерва 905 лінії, дзвінок на 902" at bounding box center [1164, 248] width 210 height 20
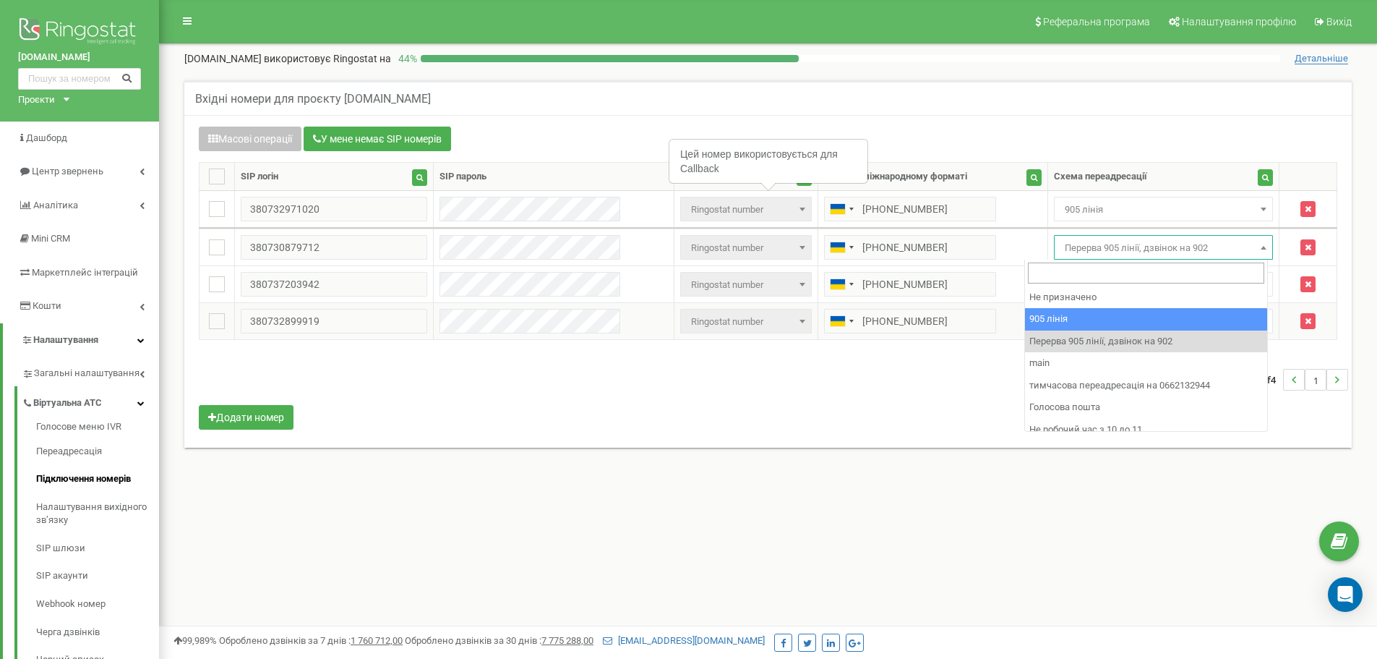
select select "173559"
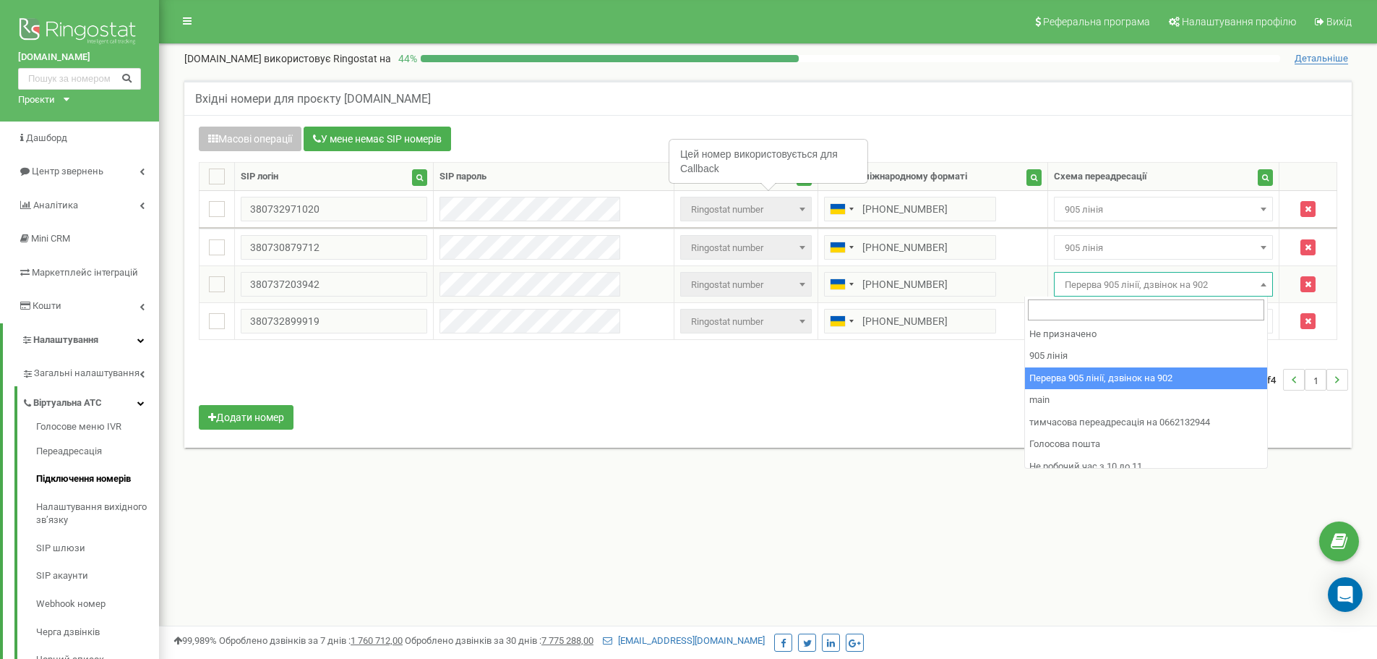
click at [1151, 281] on span "Перерва 905 лінії, дзвінок на 902" at bounding box center [1164, 285] width 210 height 20
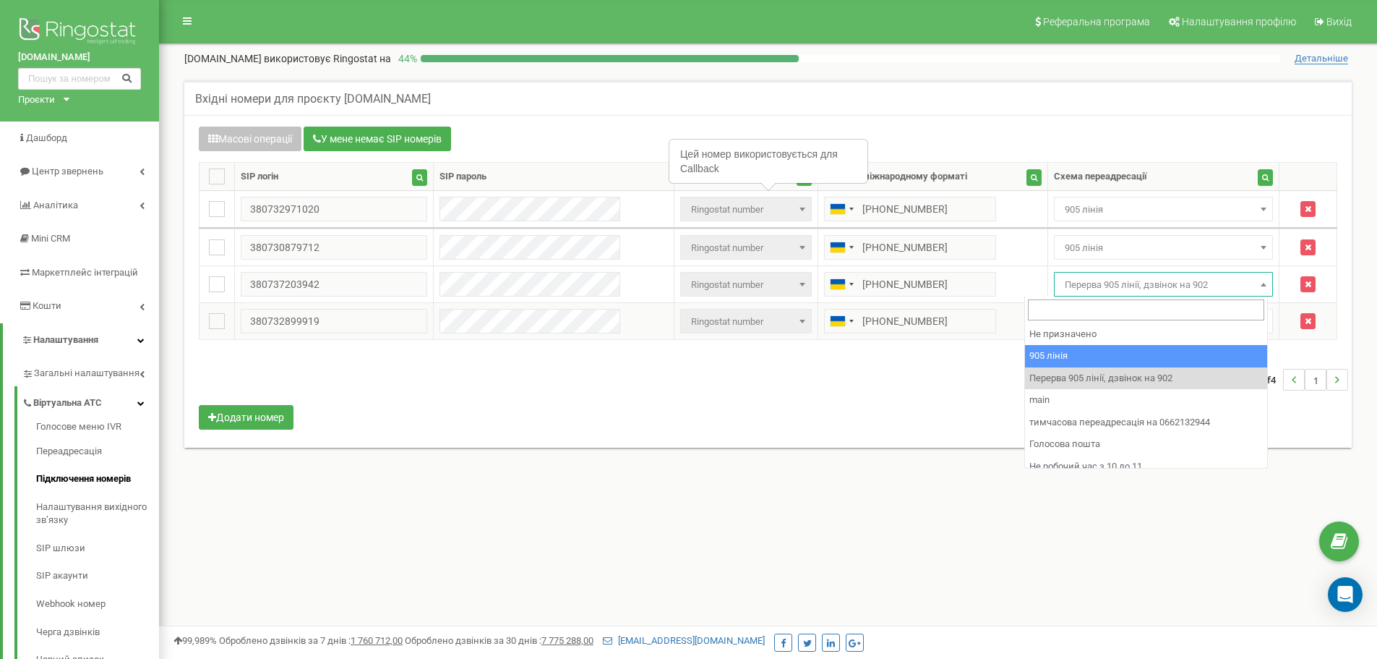
drag, startPoint x: 1172, startPoint y: 346, endPoint x: 1160, endPoint y: 336, distance: 15.5
select select "0"
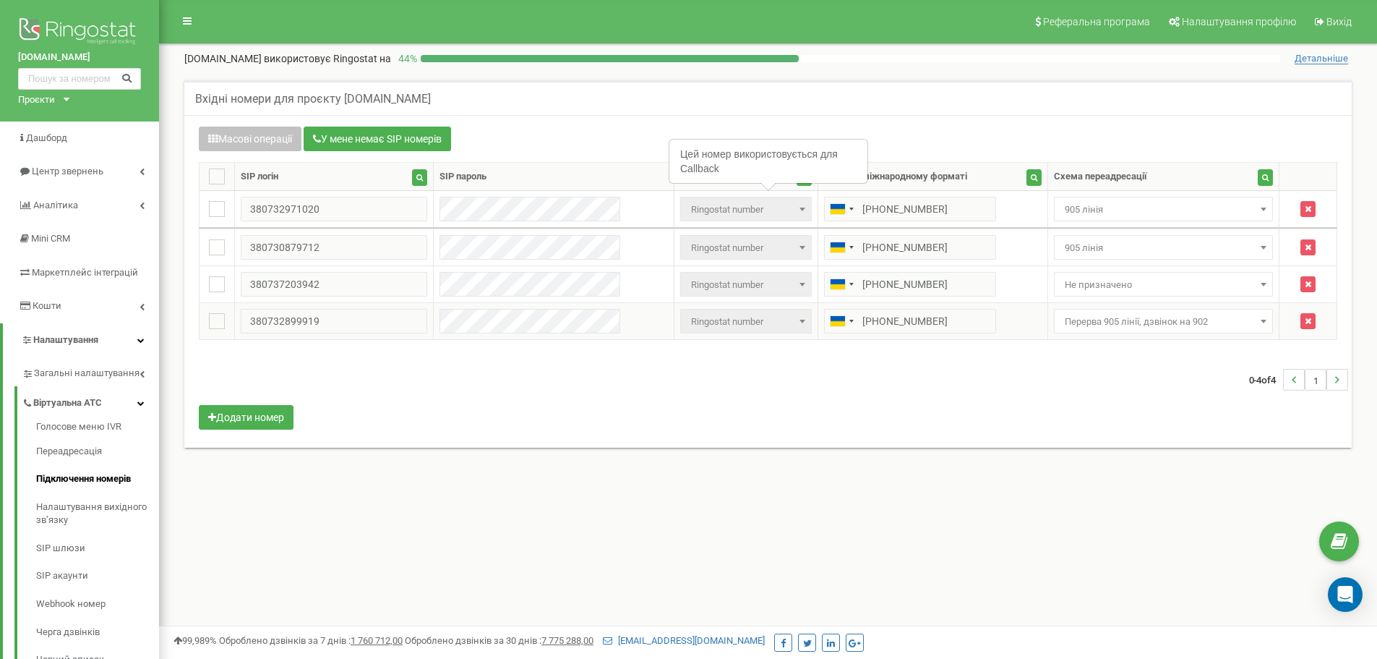
click at [1149, 321] on span "Перерва 905 лінії, дзвінок на 902" at bounding box center [1164, 322] width 210 height 20
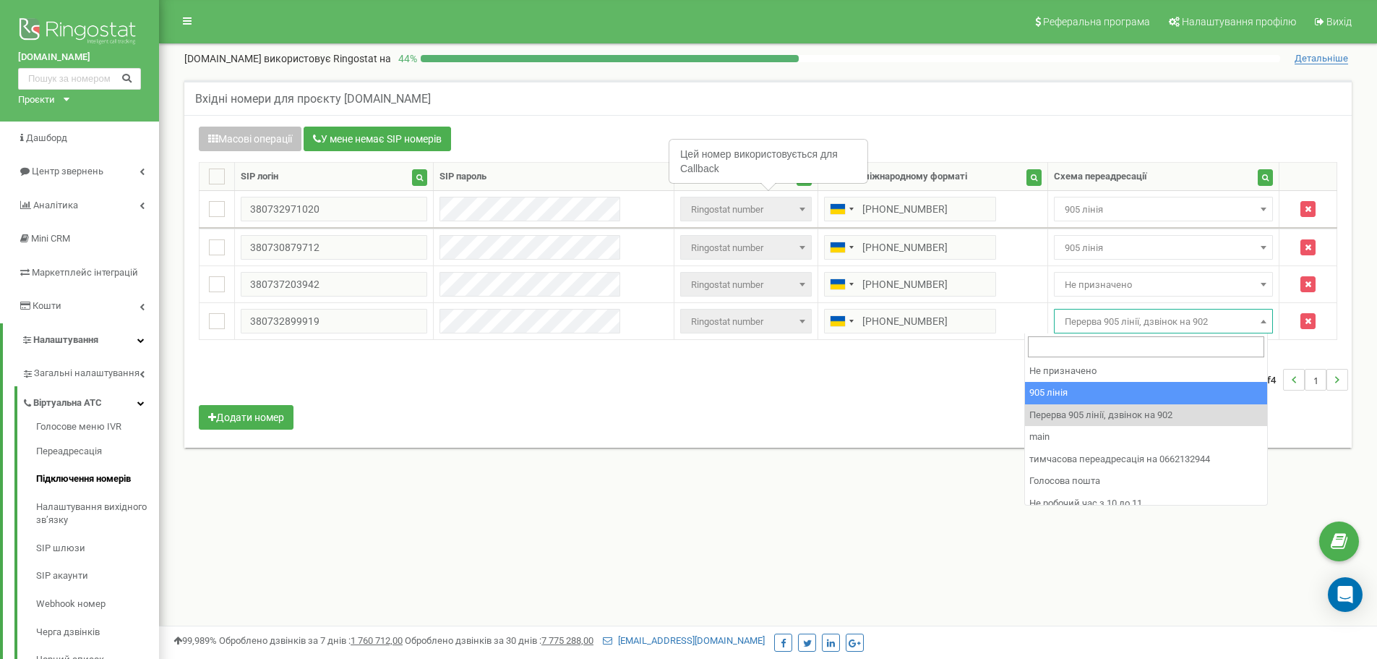
select select "173559"
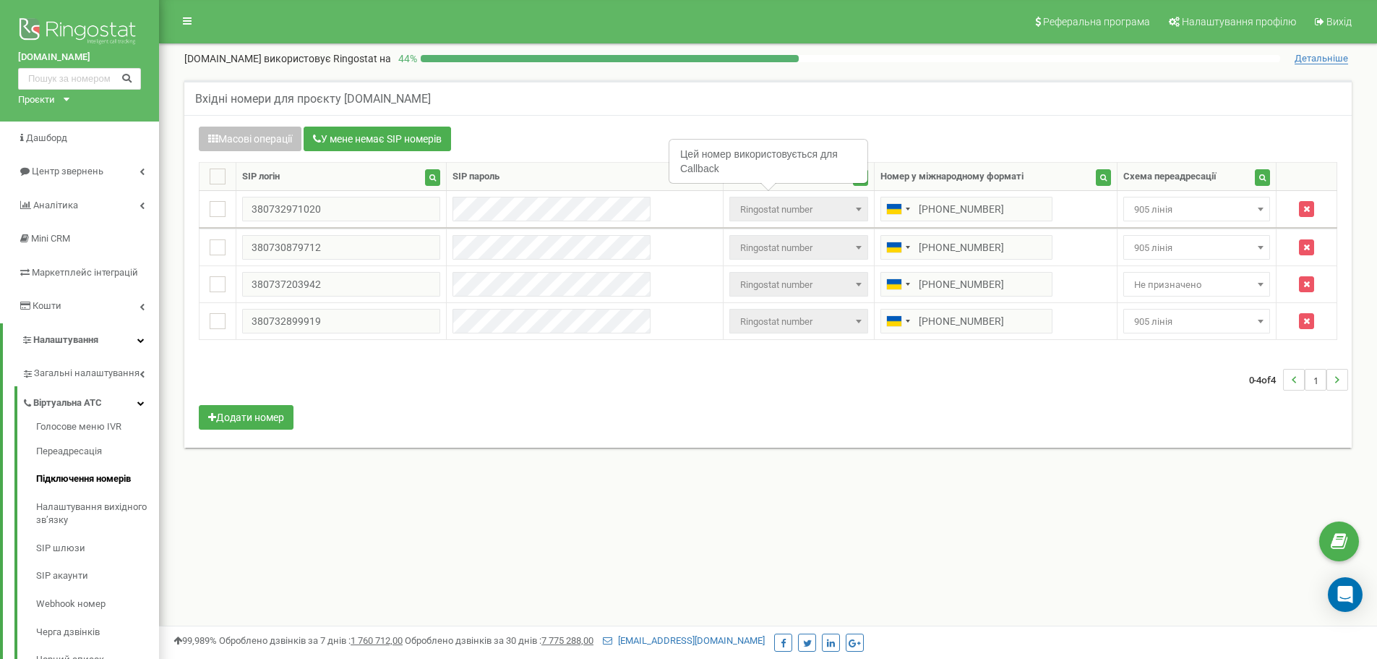
click at [1153, 380] on div "0-4 of 4 1" at bounding box center [768, 379] width 1160 height 51
